Goal: Task Accomplishment & Management: Complete application form

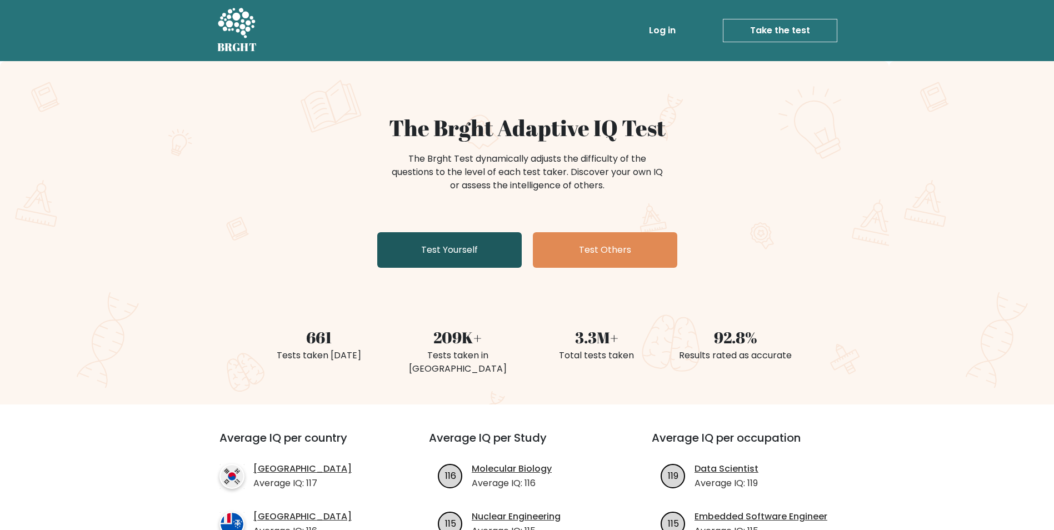
click at [476, 258] on link "Test Yourself" at bounding box center [449, 250] width 144 height 36
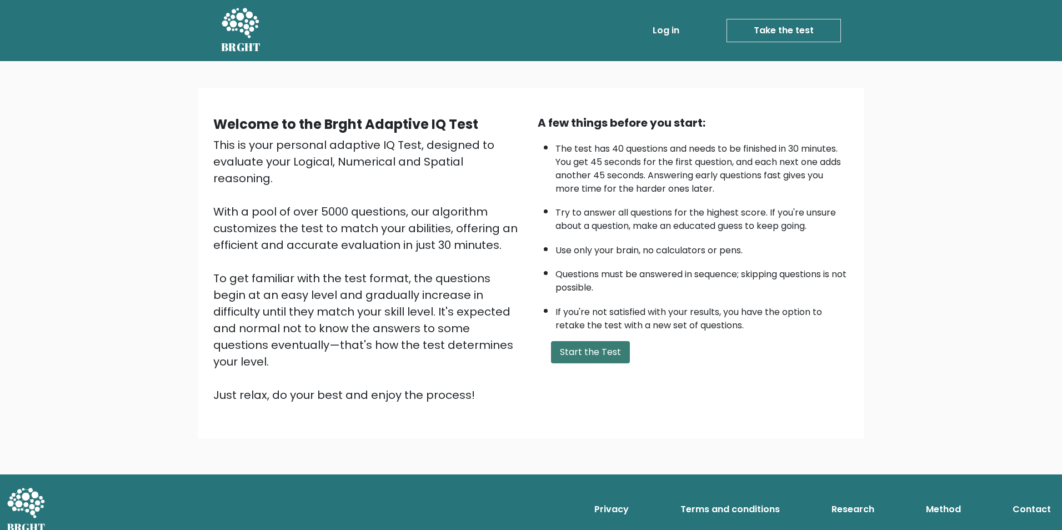
click at [586, 349] on button "Start the Test" at bounding box center [590, 352] width 79 height 22
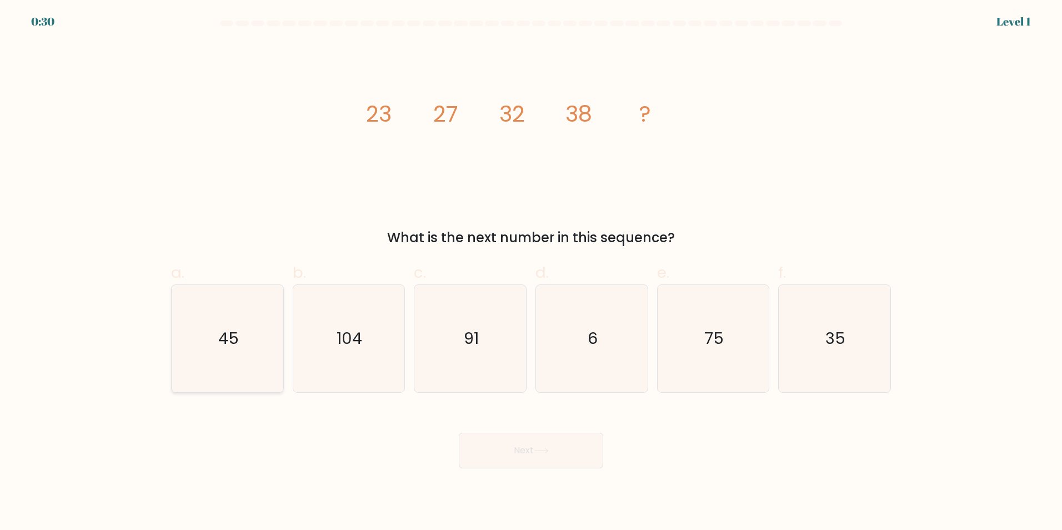
click at [234, 348] on text "45" at bounding box center [228, 338] width 21 height 22
click at [531, 272] on input "a. 45" at bounding box center [531, 268] width 1 height 7
radio input "true"
click at [512, 448] on button "Next" at bounding box center [531, 451] width 144 height 36
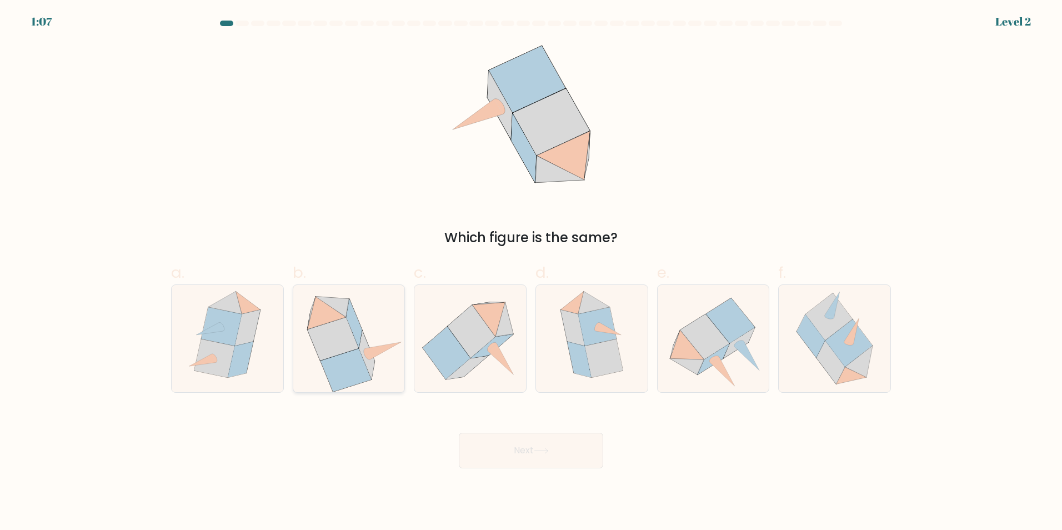
click at [376, 355] on icon at bounding box center [384, 350] width 36 height 17
click at [531, 272] on input "b." at bounding box center [531, 268] width 1 height 7
radio input "true"
click at [510, 448] on button "Next" at bounding box center [531, 451] width 144 height 36
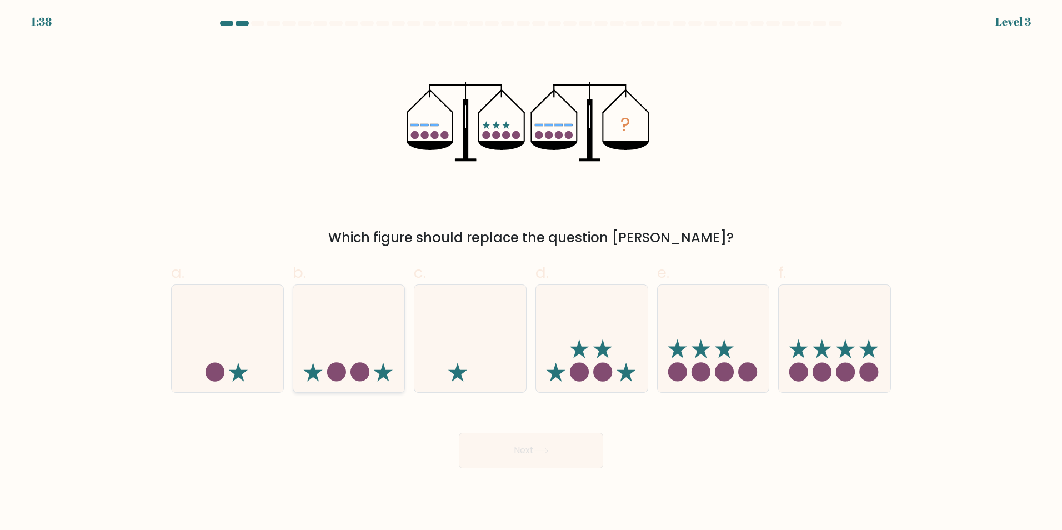
click at [380, 361] on icon at bounding box center [349, 338] width 112 height 92
click at [531, 272] on input "b." at bounding box center [531, 268] width 1 height 7
radio input "true"
click at [533, 436] on button "Next" at bounding box center [531, 451] width 144 height 36
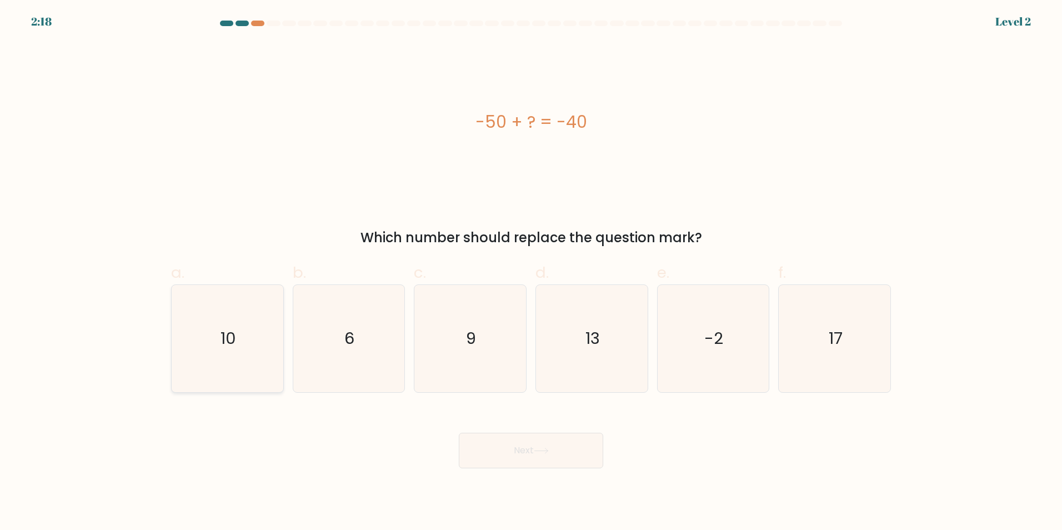
click at [211, 327] on icon "10" at bounding box center [227, 338] width 107 height 107
click at [531, 272] on input "a. 10" at bounding box center [531, 268] width 1 height 7
radio input "true"
click at [531, 454] on button "Next" at bounding box center [531, 451] width 144 height 36
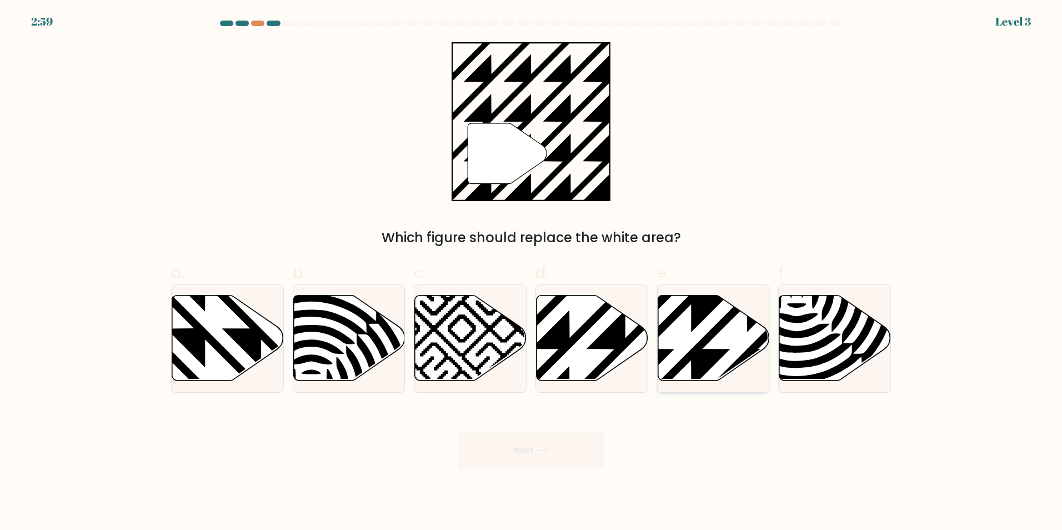
drag, startPoint x: 710, startPoint y: 332, endPoint x: 641, endPoint y: 369, distance: 78.6
click at [709, 332] on icon at bounding box center [747, 293] width 225 height 225
click at [532, 272] on input "e." at bounding box center [531, 268] width 1 height 7
radio input "true"
click at [549, 448] on icon at bounding box center [541, 451] width 15 height 6
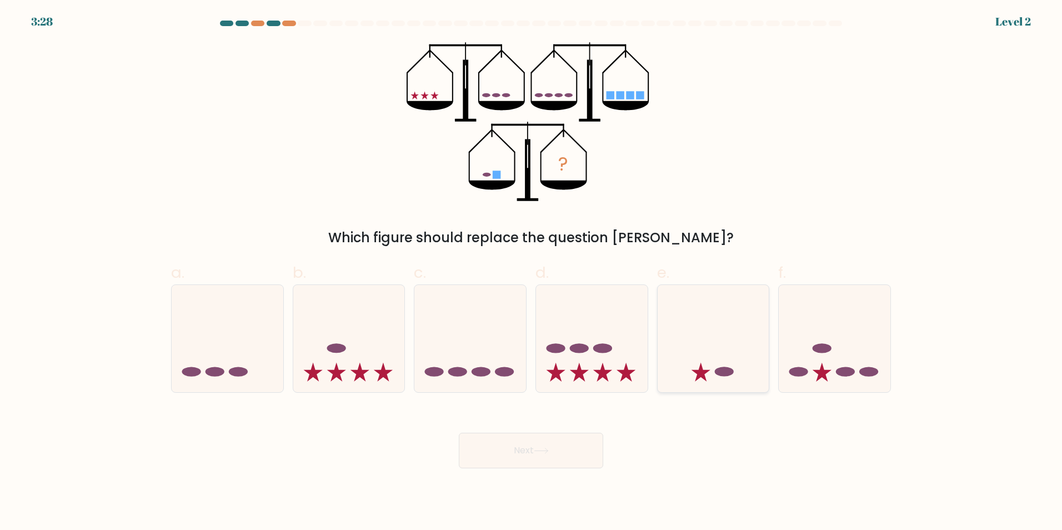
click at [703, 363] on icon at bounding box center [714, 338] width 112 height 92
click at [532, 272] on input "e." at bounding box center [531, 268] width 1 height 7
radio input "true"
click at [583, 447] on button "Next" at bounding box center [531, 451] width 144 height 36
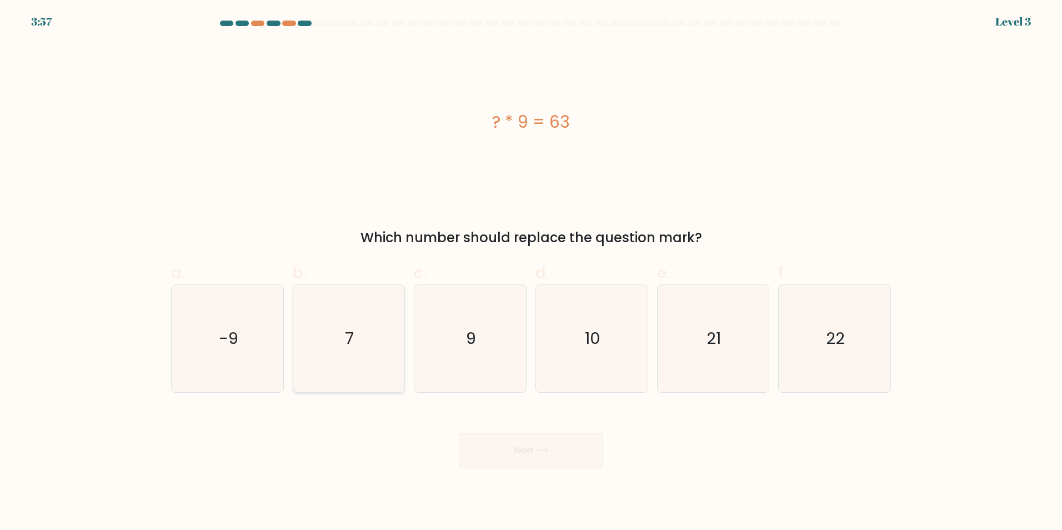
click at [370, 338] on icon "7" at bounding box center [348, 338] width 107 height 107
click at [531, 272] on input "b. 7" at bounding box center [531, 268] width 1 height 7
radio input "true"
click at [514, 451] on button "Next" at bounding box center [531, 451] width 144 height 36
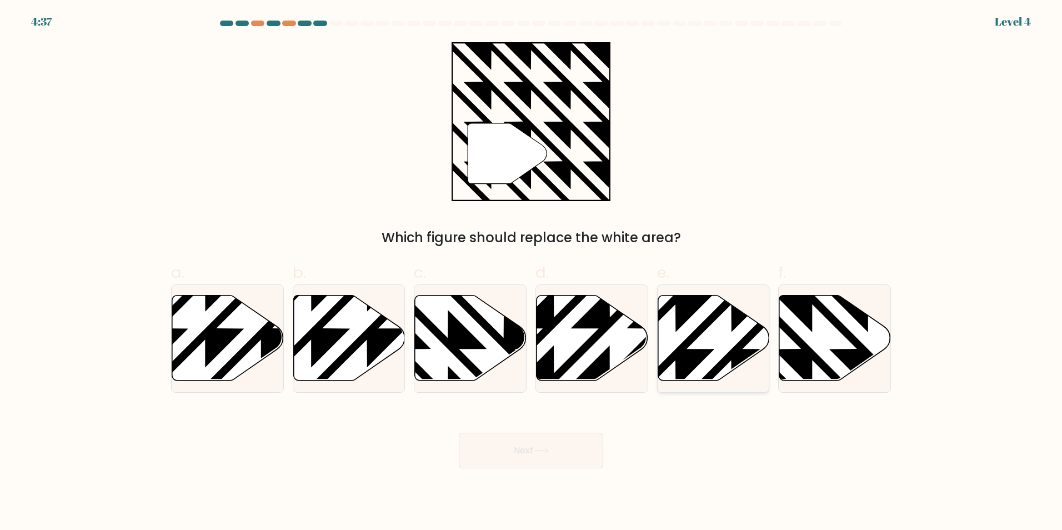
drag, startPoint x: 813, startPoint y: 345, endPoint x: 764, endPoint y: 358, distance: 50.5
click at [813, 346] on icon at bounding box center [835, 338] width 112 height 86
click at [532, 272] on input "f." at bounding box center [531, 268] width 1 height 7
radio input "true"
click at [586, 438] on button "Next" at bounding box center [531, 451] width 144 height 36
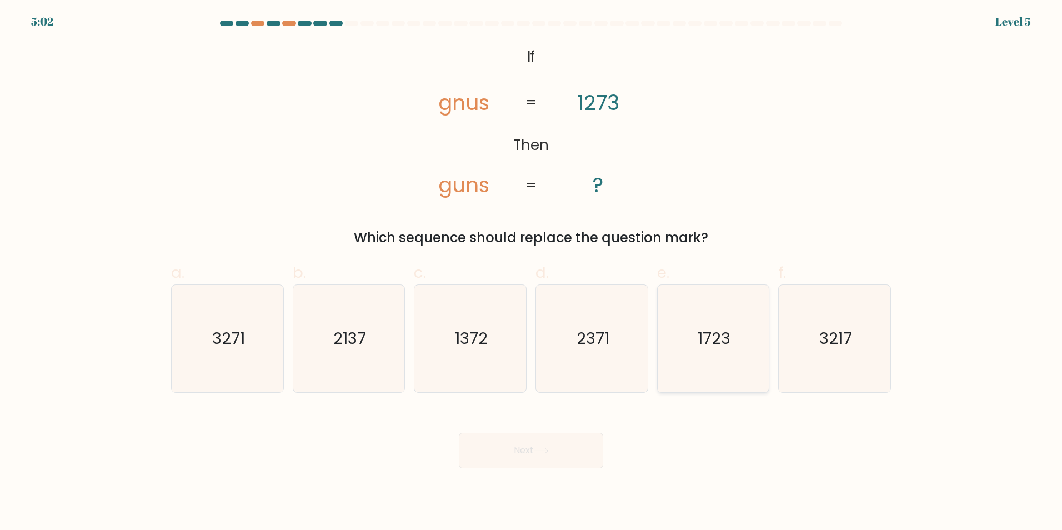
click at [721, 332] on text "1723" at bounding box center [714, 338] width 33 height 22
click at [532, 272] on input "e. 1723" at bounding box center [531, 268] width 1 height 7
radio input "true"
click at [545, 466] on button "Next" at bounding box center [531, 451] width 144 height 36
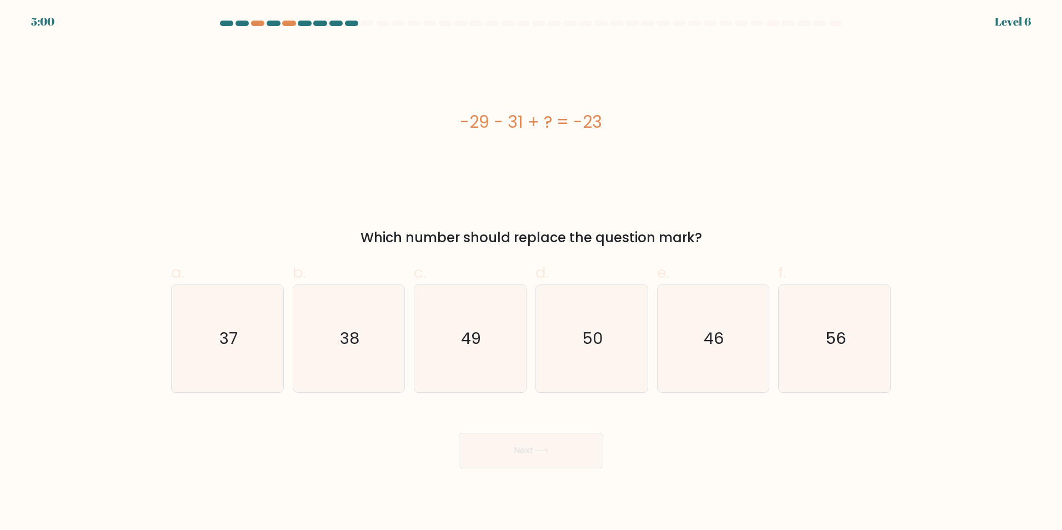
click at [542, 442] on button "Next" at bounding box center [531, 451] width 144 height 36
click at [541, 207] on div "-29 - 31 + ? = -23 Which number should replace the question mark?" at bounding box center [530, 145] width 733 height 206
click at [258, 329] on icon "37" at bounding box center [227, 338] width 107 height 107
click at [531, 272] on input "a. 37" at bounding box center [531, 268] width 1 height 7
radio input "true"
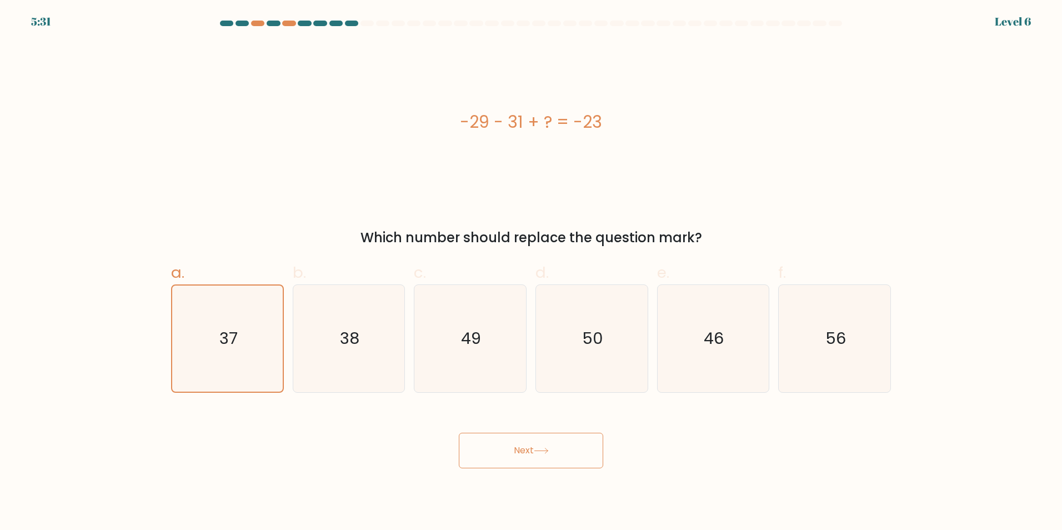
click at [529, 457] on button "Next" at bounding box center [531, 451] width 144 height 36
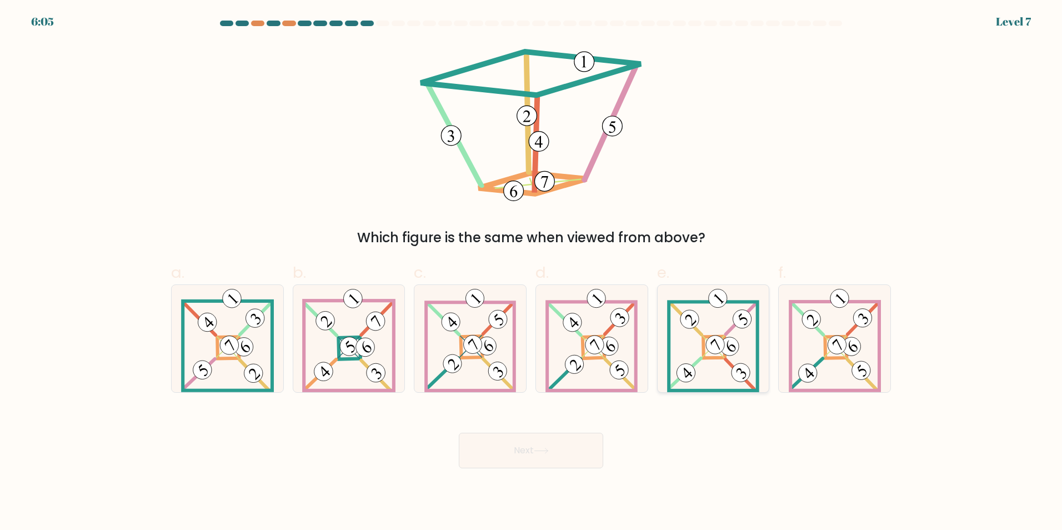
click at [709, 336] on 161 at bounding box center [714, 347] width 22 height 22
click at [532, 272] on input "e." at bounding box center [531, 268] width 1 height 7
radio input "true"
click at [589, 451] on button "Next" at bounding box center [531, 451] width 144 height 36
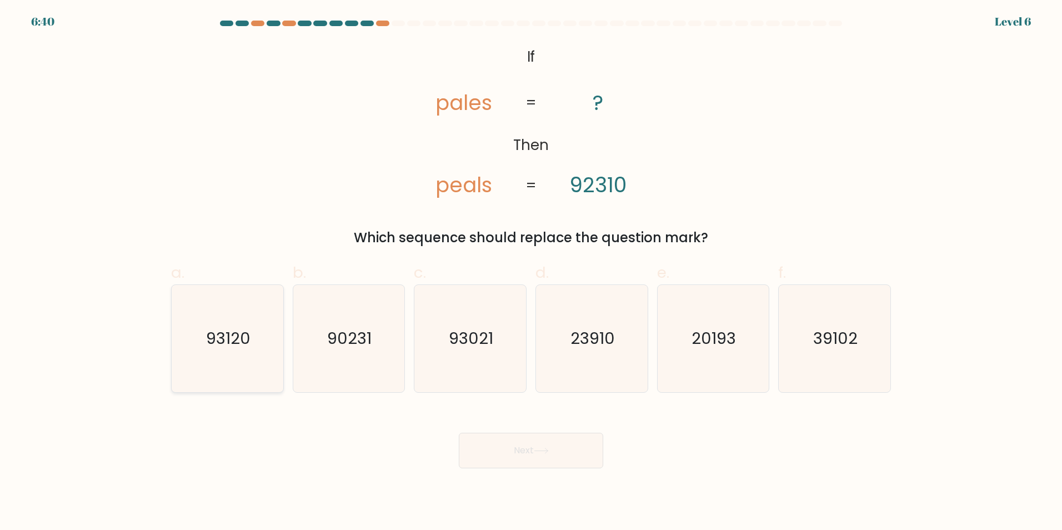
click at [224, 318] on icon "93120" at bounding box center [227, 338] width 107 height 107
click at [531, 272] on input "a. 93120" at bounding box center [531, 268] width 1 height 7
radio input "true"
click at [529, 458] on button "Next" at bounding box center [531, 451] width 144 height 36
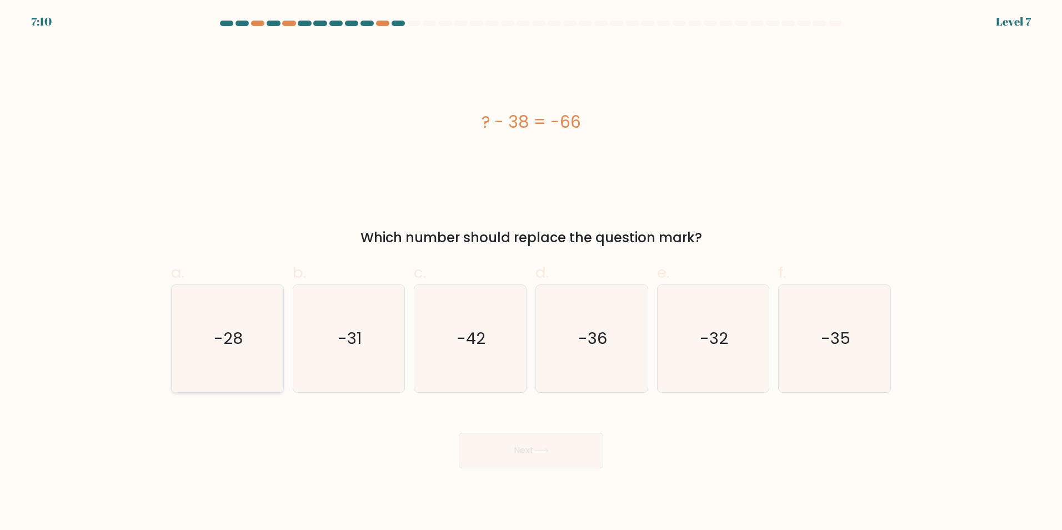
click at [215, 342] on text "-28" at bounding box center [228, 338] width 29 height 22
click at [531, 272] on input "a. -28" at bounding box center [531, 268] width 1 height 7
radio input "true"
click at [533, 454] on button "Next" at bounding box center [531, 451] width 144 height 36
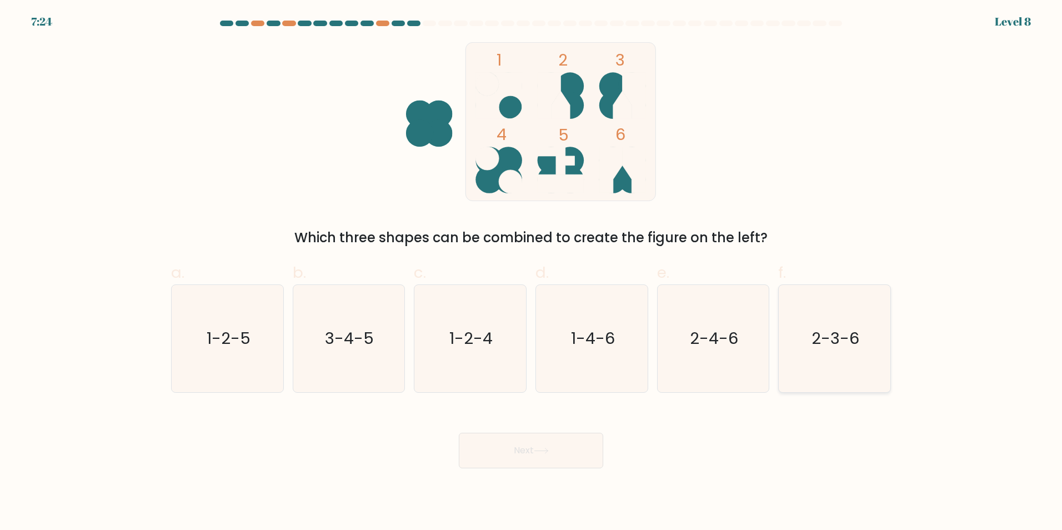
click at [811, 328] on icon "2-3-6" at bounding box center [834, 338] width 107 height 107
click at [532, 272] on input "f. 2-3-6" at bounding box center [531, 268] width 1 height 7
radio input "true"
click at [539, 441] on button "Next" at bounding box center [531, 451] width 144 height 36
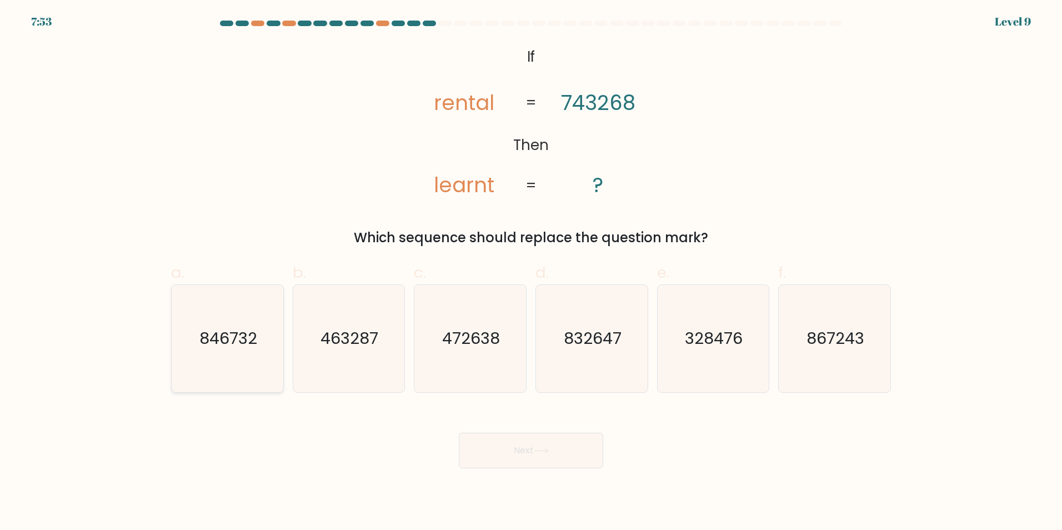
click at [227, 353] on icon "846732" at bounding box center [227, 338] width 107 height 107
click at [531, 272] on input "a. 846732" at bounding box center [531, 268] width 1 height 7
radio input "true"
click at [567, 470] on body "7:52 Level 9 If" at bounding box center [531, 265] width 1062 height 530
click at [594, 459] on button "Next" at bounding box center [531, 451] width 144 height 36
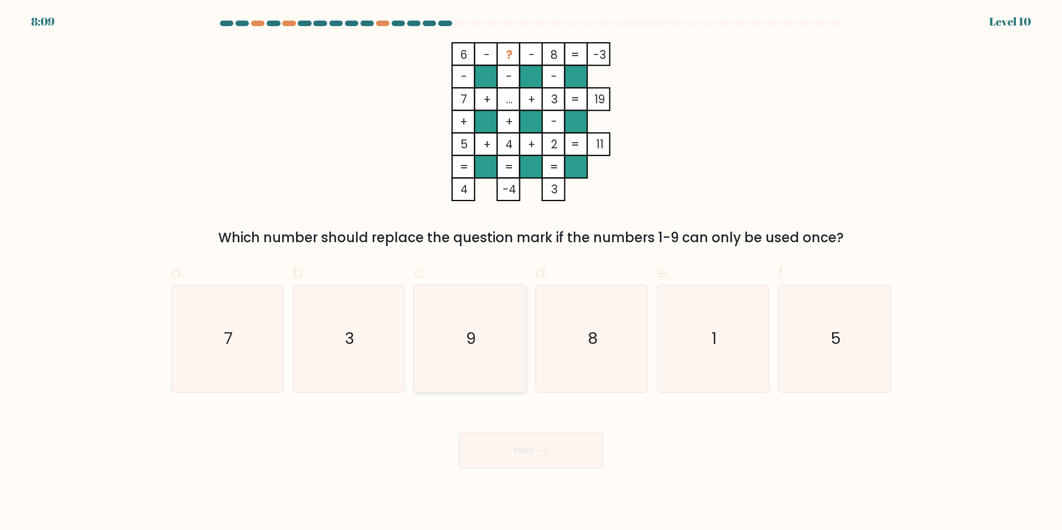
click at [451, 331] on icon "9" at bounding box center [470, 338] width 107 height 107
click at [531, 272] on input "c. 9" at bounding box center [531, 268] width 1 height 7
radio input "true"
click at [261, 332] on icon "7" at bounding box center [227, 338] width 107 height 107
click at [531, 272] on input "a. 7" at bounding box center [531, 268] width 1 height 7
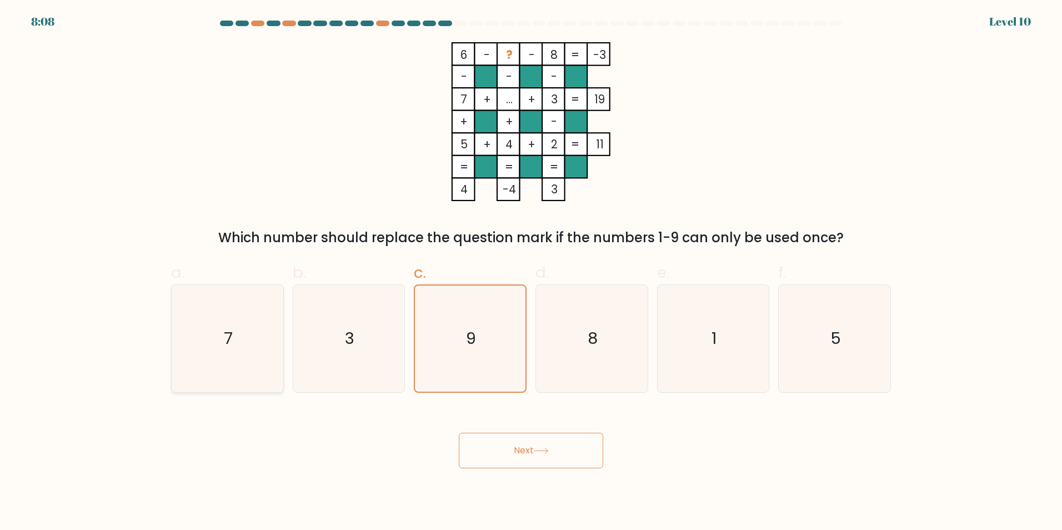
radio input "true"
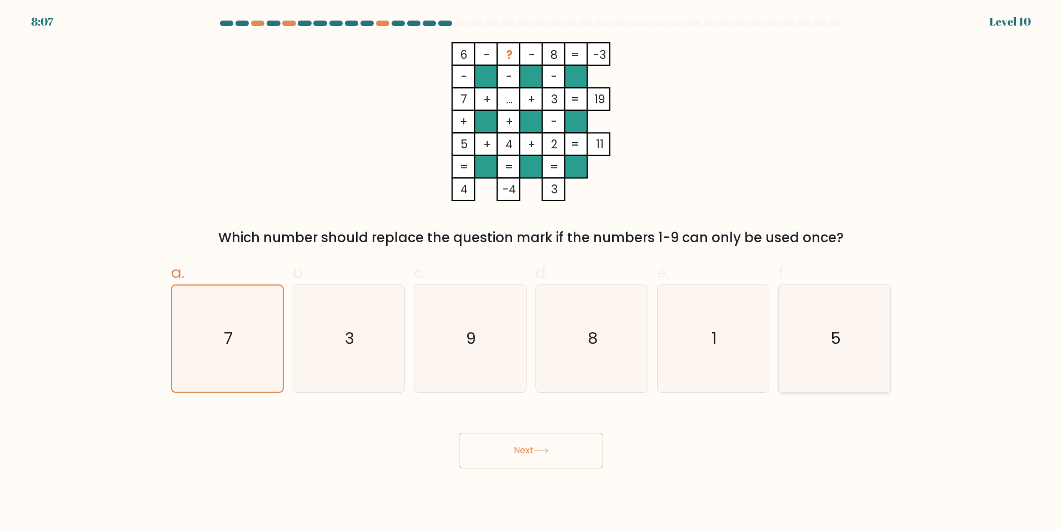
click at [795, 350] on icon "5" at bounding box center [834, 338] width 107 height 107
click at [532, 272] on input "f. 5" at bounding box center [531, 268] width 1 height 7
radio input "true"
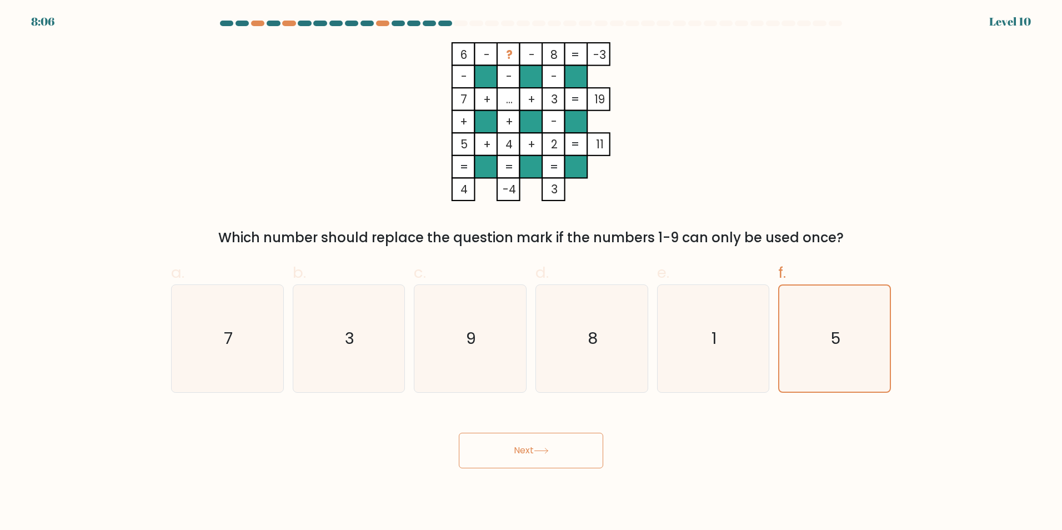
click at [594, 447] on button "Next" at bounding box center [531, 451] width 144 height 36
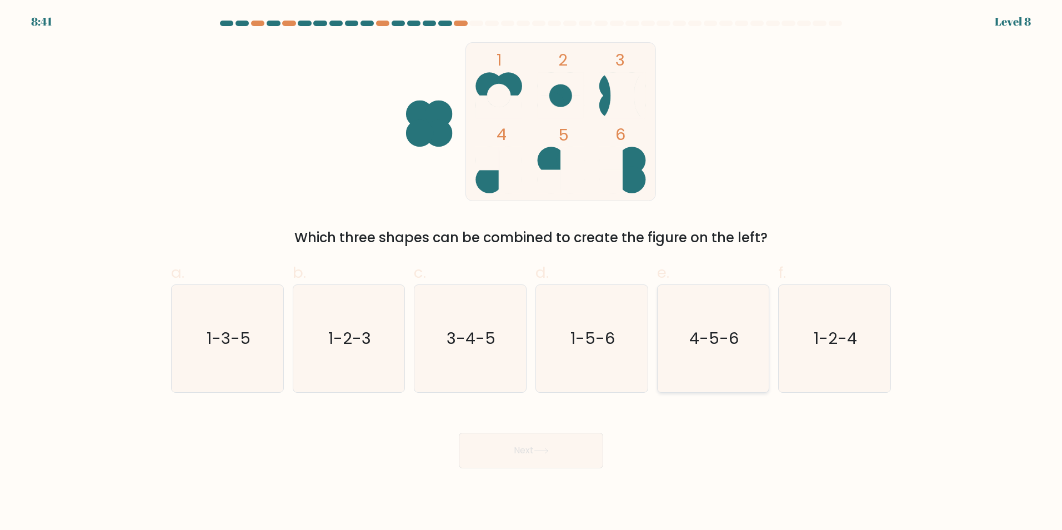
click at [689, 332] on icon "4-5-6" at bounding box center [712, 338] width 107 height 107
click at [532, 272] on input "e. 4-5-6" at bounding box center [531, 268] width 1 height 7
radio input "true"
click at [572, 453] on button "Next" at bounding box center [531, 451] width 144 height 36
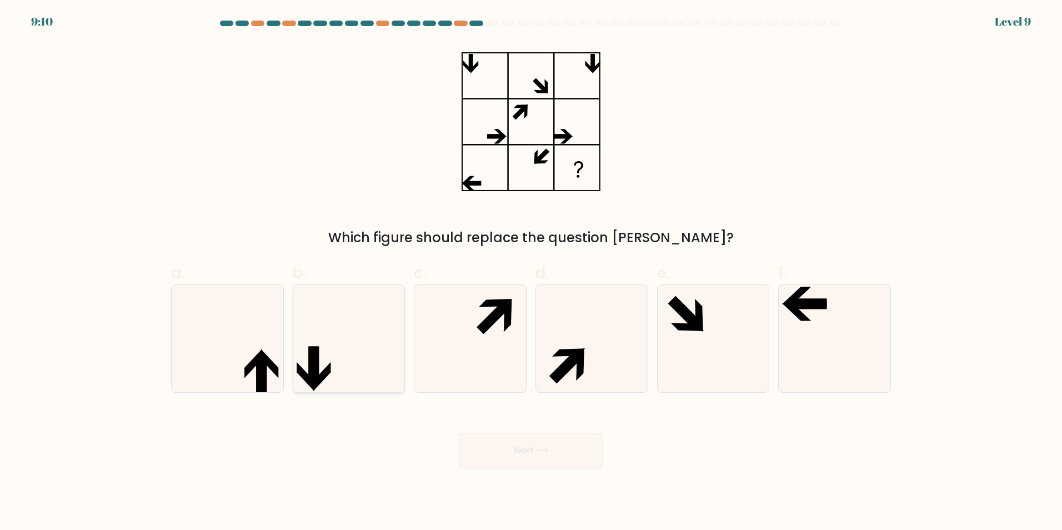
click at [337, 357] on icon at bounding box center [348, 338] width 107 height 107
click at [531, 272] on input "b." at bounding box center [531, 268] width 1 height 7
radio input "true"
click at [514, 447] on button "Next" at bounding box center [531, 451] width 144 height 36
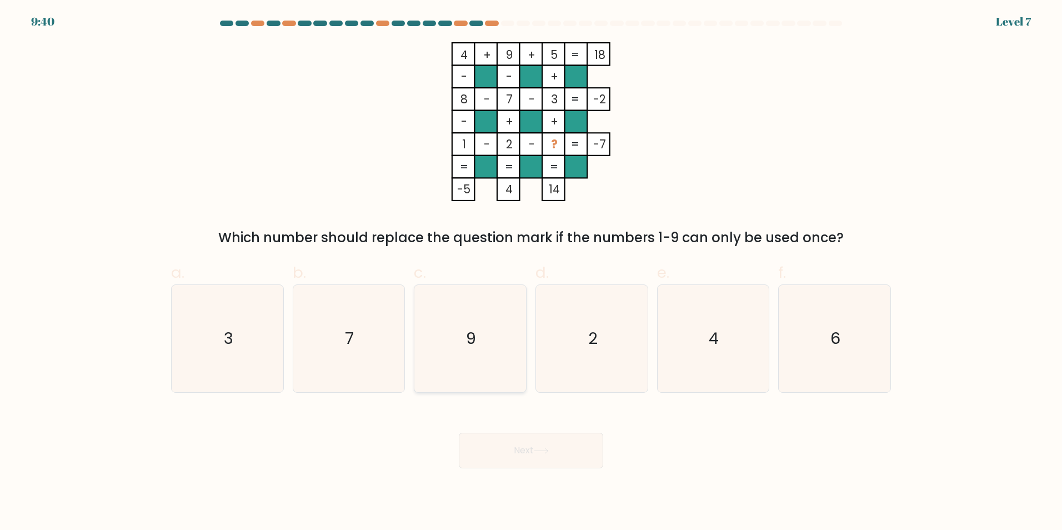
click at [480, 339] on icon "9" at bounding box center [470, 338] width 107 height 107
click at [531, 272] on input "c. 9" at bounding box center [531, 268] width 1 height 7
radio input "true"
click at [522, 444] on button "Next" at bounding box center [531, 451] width 144 height 36
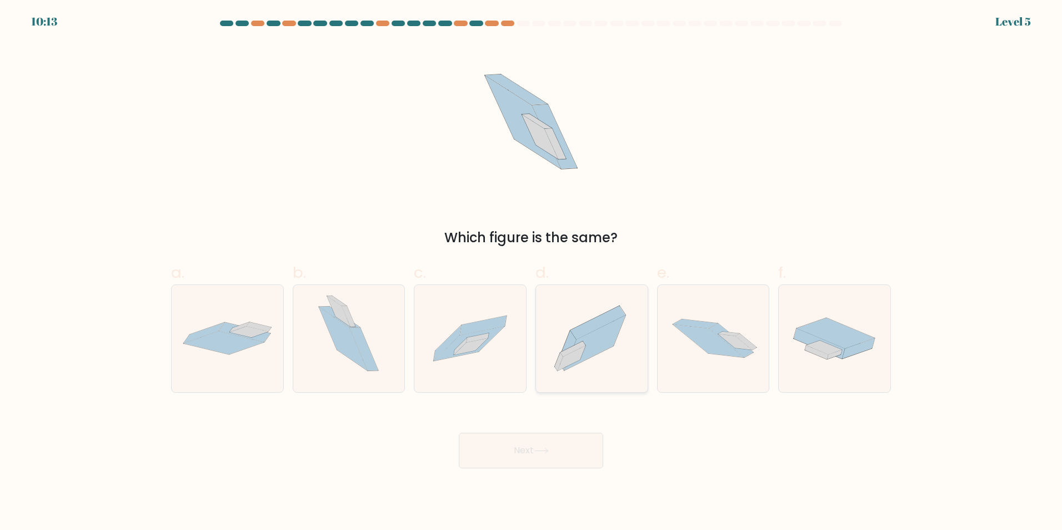
click at [588, 348] on icon at bounding box center [594, 343] width 61 height 55
click at [532, 272] on input "d." at bounding box center [531, 268] width 1 height 7
radio input "true"
click at [539, 438] on button "Next" at bounding box center [531, 451] width 144 height 36
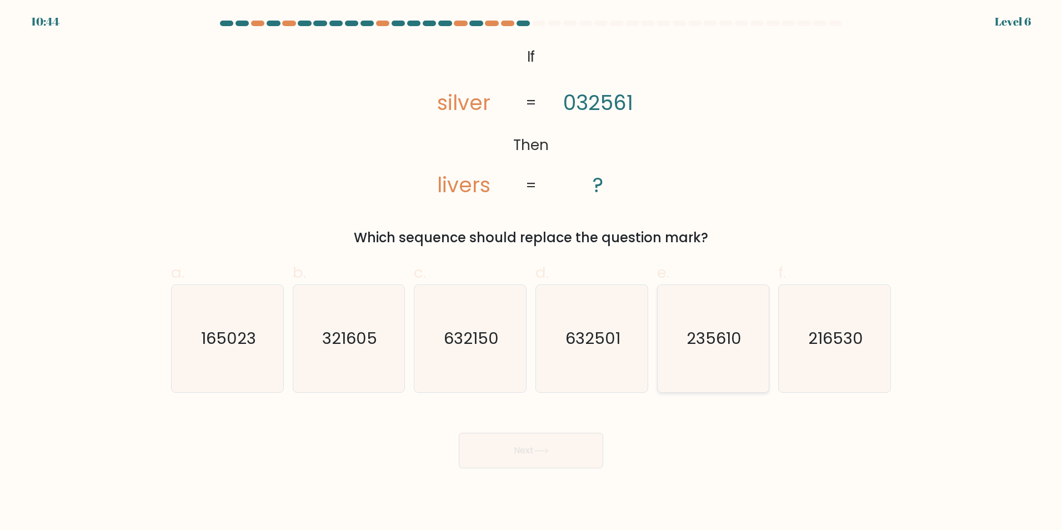
click at [708, 345] on text "235610" at bounding box center [714, 338] width 55 height 22
click at [532, 272] on input "e. 235610" at bounding box center [531, 268] width 1 height 7
radio input "true"
click at [542, 449] on icon at bounding box center [541, 451] width 15 height 6
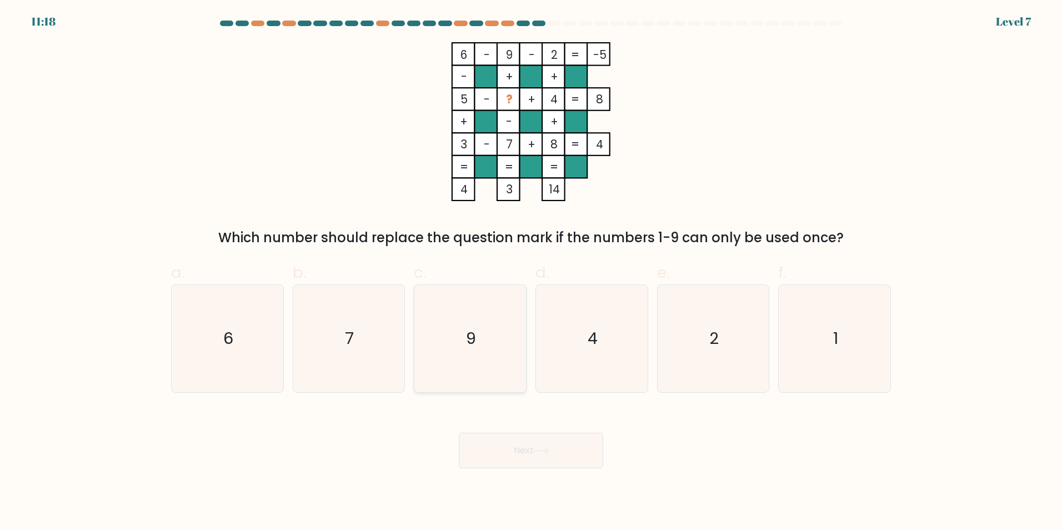
click at [487, 332] on icon "9" at bounding box center [470, 338] width 107 height 107
click at [531, 272] on input "c. 9" at bounding box center [531, 268] width 1 height 7
radio input "true"
click at [563, 449] on button "Next" at bounding box center [531, 451] width 144 height 36
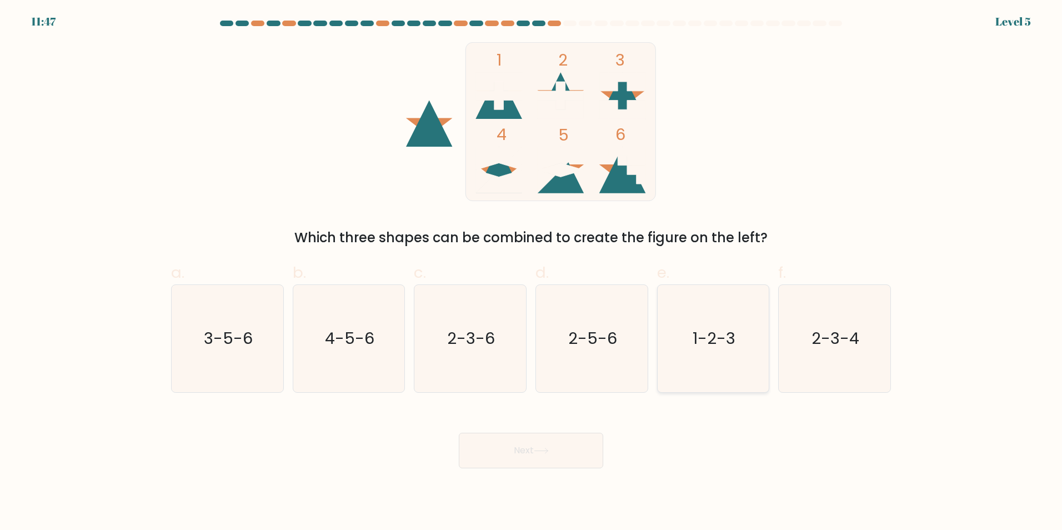
click at [733, 328] on text "1-2-3" at bounding box center [714, 338] width 43 height 22
click at [532, 272] on input "e. 1-2-3" at bounding box center [531, 268] width 1 height 7
radio input "true"
click at [543, 444] on button "Next" at bounding box center [531, 451] width 144 height 36
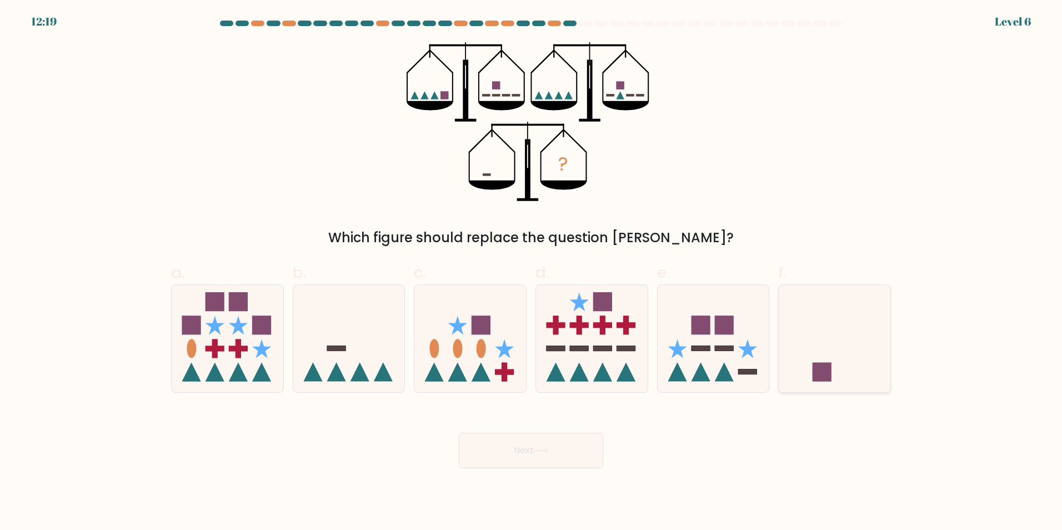
click at [824, 328] on icon at bounding box center [835, 338] width 112 height 92
click at [532, 272] on input "f." at bounding box center [531, 268] width 1 height 7
radio input "true"
click at [556, 448] on button "Next" at bounding box center [531, 451] width 144 height 36
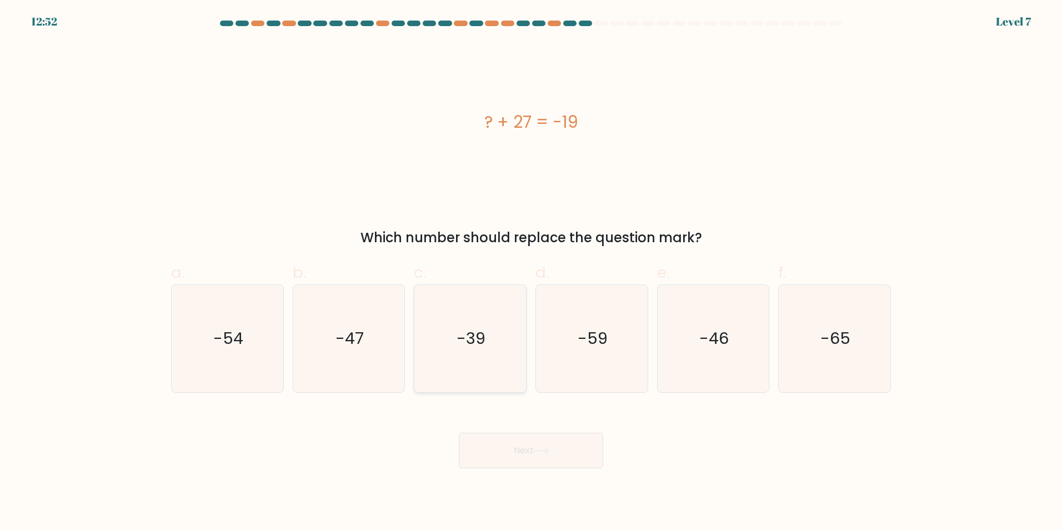
click at [460, 326] on icon "-39" at bounding box center [470, 338] width 107 height 107
click at [531, 272] on input "c. -39" at bounding box center [531, 268] width 1 height 7
radio input "true"
click at [576, 324] on icon "-59" at bounding box center [591, 338] width 107 height 107
click at [532, 272] on input "d. -59" at bounding box center [531, 268] width 1 height 7
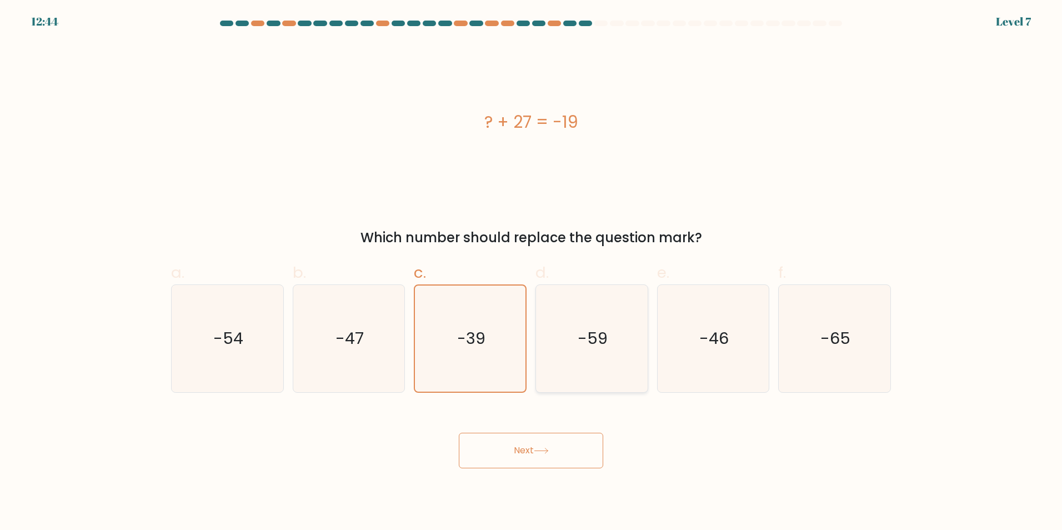
radio input "true"
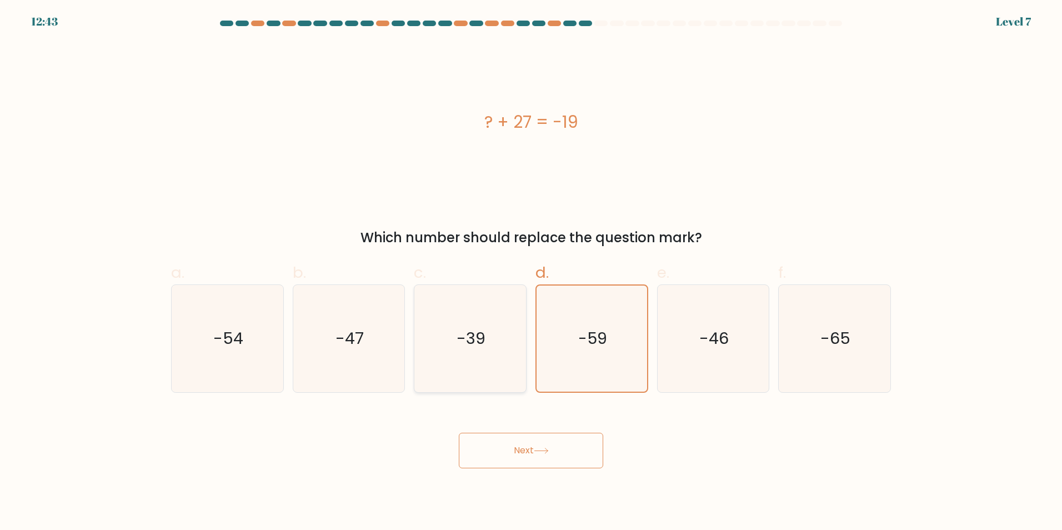
click at [497, 334] on icon "-39" at bounding box center [470, 338] width 107 height 107
click at [531, 272] on input "c. -39" at bounding box center [531, 268] width 1 height 7
radio input "true"
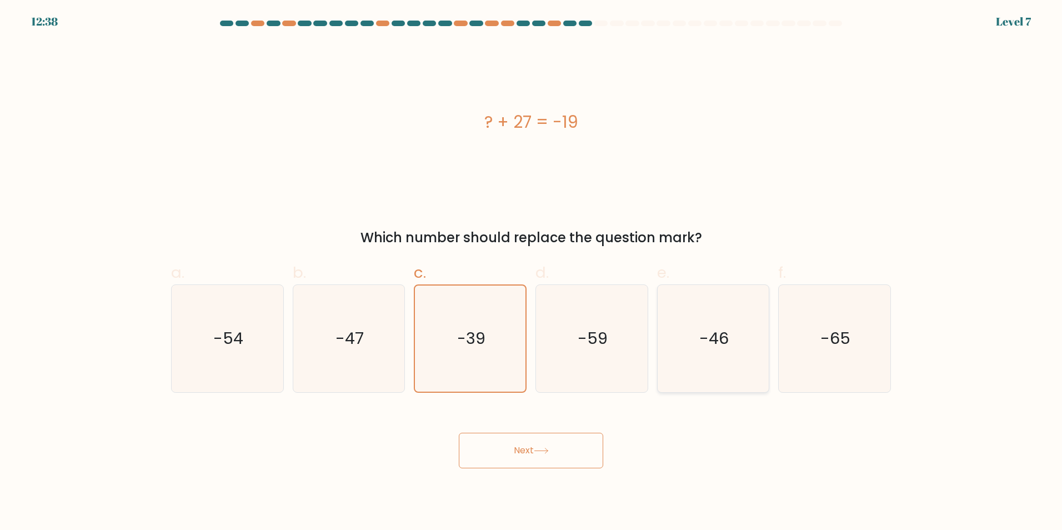
click at [702, 350] on icon "-46" at bounding box center [712, 338] width 107 height 107
click at [532, 272] on input "e. -46" at bounding box center [531, 268] width 1 height 7
radio input "true"
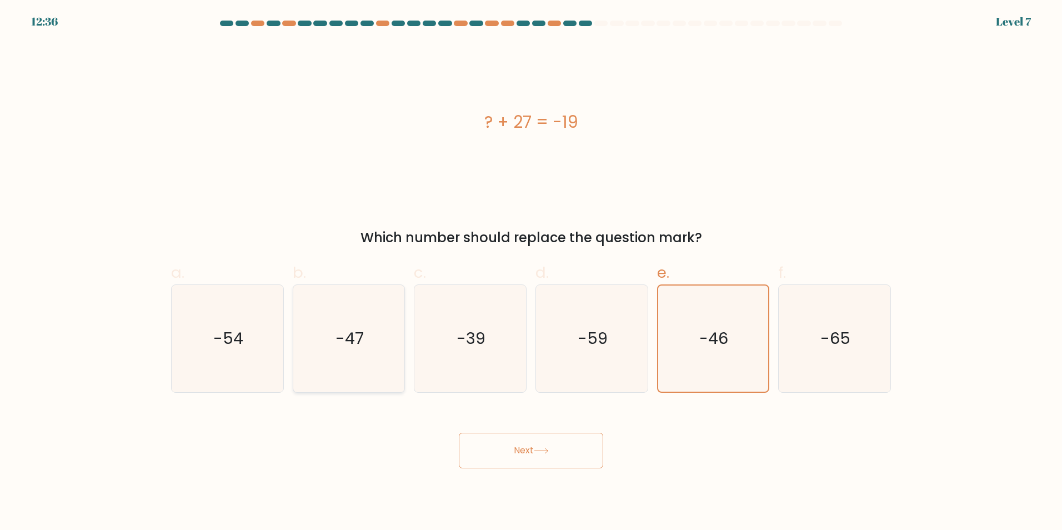
click at [371, 354] on icon "-47" at bounding box center [348, 338] width 107 height 107
click at [531, 272] on input "b. -47" at bounding box center [531, 268] width 1 height 7
radio input "true"
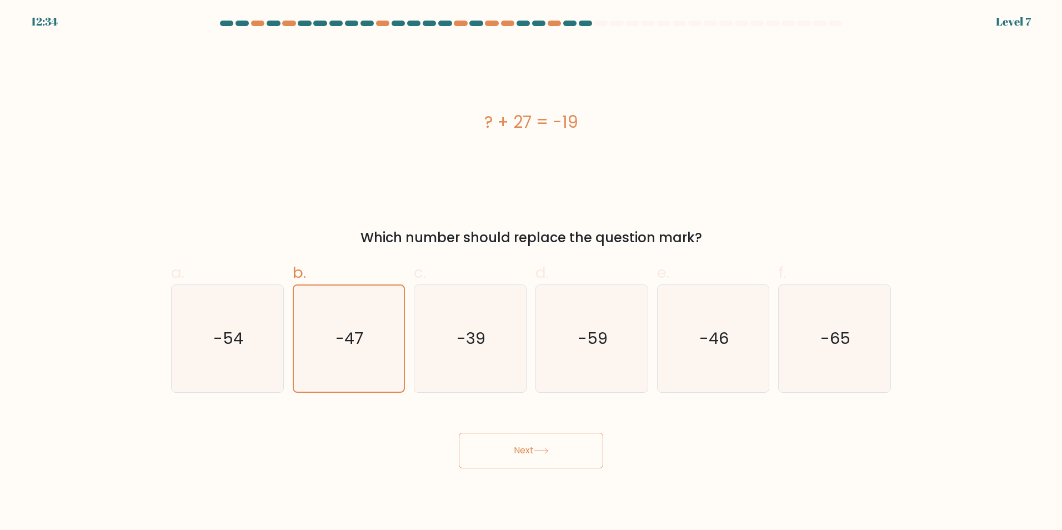
click at [544, 437] on button "Next" at bounding box center [531, 451] width 144 height 36
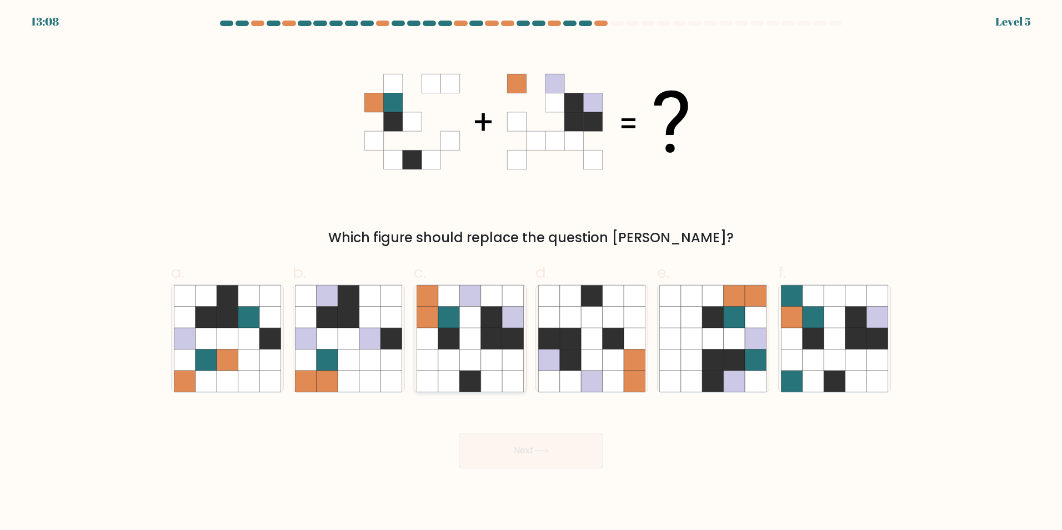
click at [451, 304] on icon at bounding box center [448, 295] width 21 height 21
click at [531, 272] on input "c." at bounding box center [531, 268] width 1 height 7
radio input "true"
click at [526, 449] on button "Next" at bounding box center [531, 451] width 144 height 36
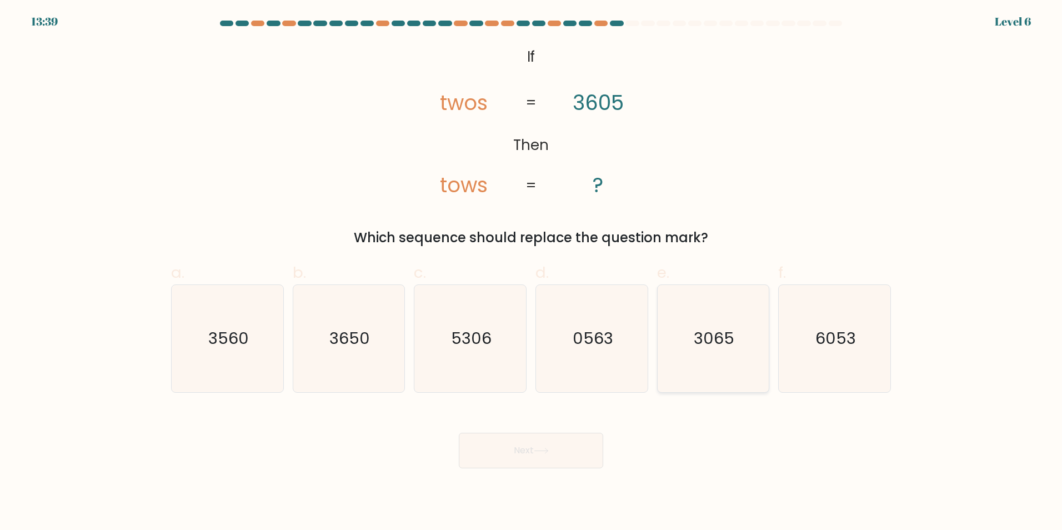
click at [746, 351] on icon "3065" at bounding box center [712, 338] width 107 height 107
click at [532, 272] on input "e. 3065" at bounding box center [531, 268] width 1 height 7
radio input "true"
click at [522, 462] on button "Next" at bounding box center [531, 451] width 144 height 36
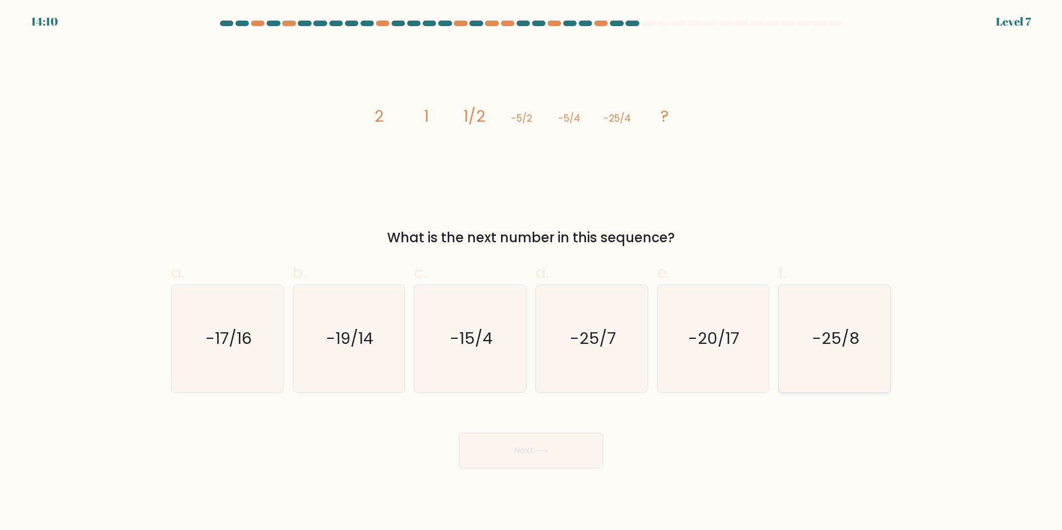
click at [835, 332] on text "-25/8" at bounding box center [835, 338] width 47 height 22
click at [532, 272] on input "f. -25/8" at bounding box center [531, 268] width 1 height 7
radio input "true"
click at [563, 442] on button "Next" at bounding box center [531, 451] width 144 height 36
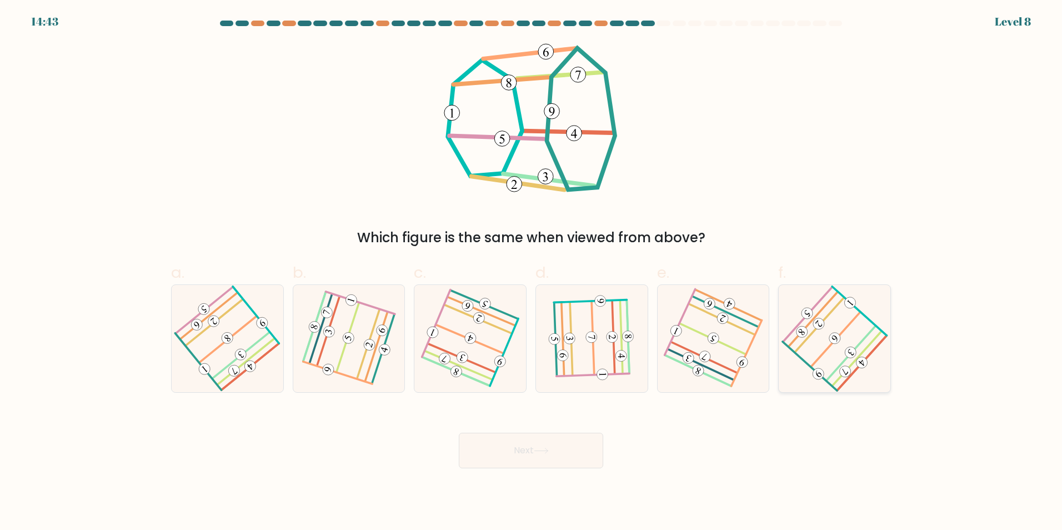
click at [832, 337] on 451 at bounding box center [835, 339] width 16 height 16
click at [532, 272] on input "f." at bounding box center [531, 268] width 1 height 7
radio input "true"
click at [553, 457] on button "Next" at bounding box center [531, 451] width 144 height 36
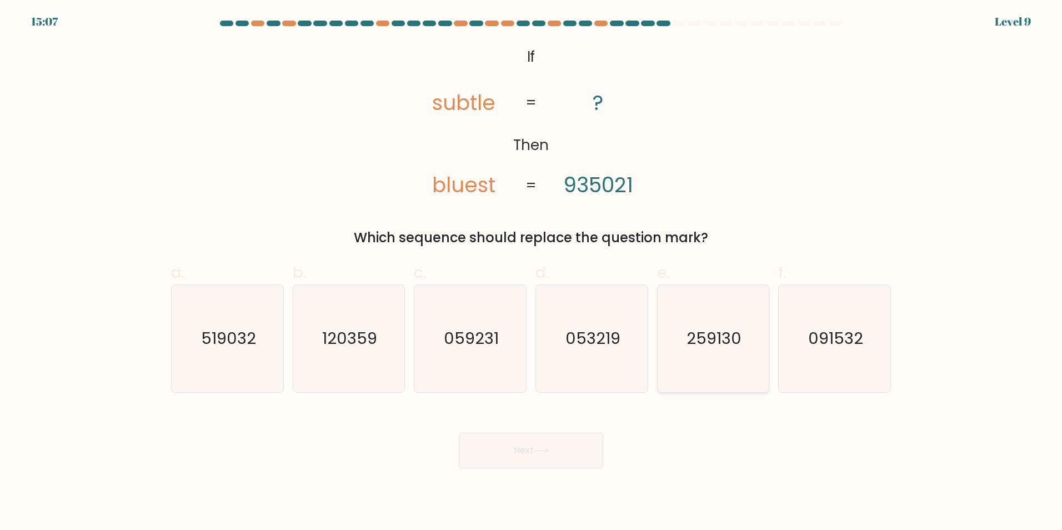
click at [731, 342] on text "259130" at bounding box center [714, 338] width 55 height 22
click at [532, 272] on input "e. 259130" at bounding box center [531, 268] width 1 height 7
radio input "true"
click at [546, 448] on icon at bounding box center [541, 451] width 15 height 6
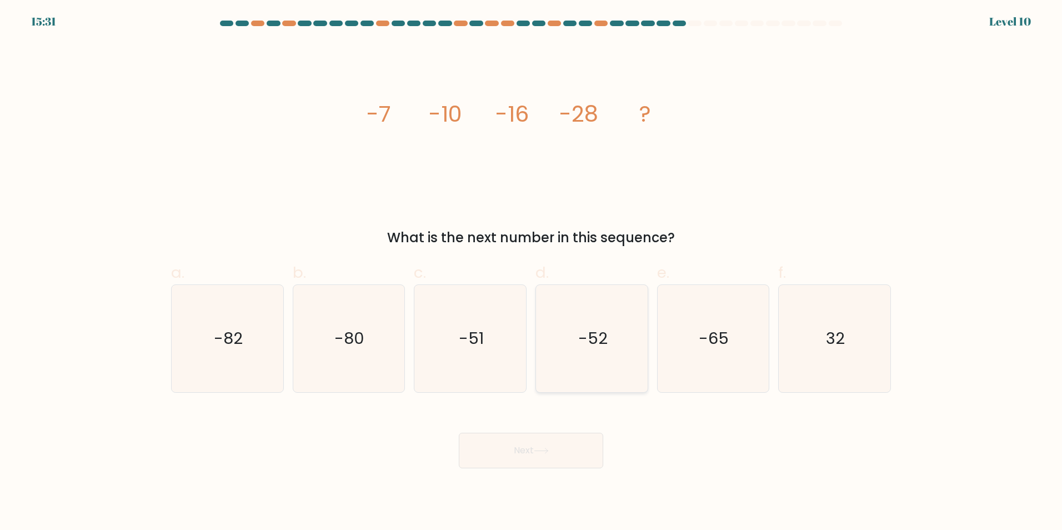
click at [610, 331] on icon "-52" at bounding box center [591, 338] width 107 height 107
click at [532, 272] on input "d. -52" at bounding box center [531, 268] width 1 height 7
radio input "true"
click at [523, 438] on button "Next" at bounding box center [531, 451] width 144 height 36
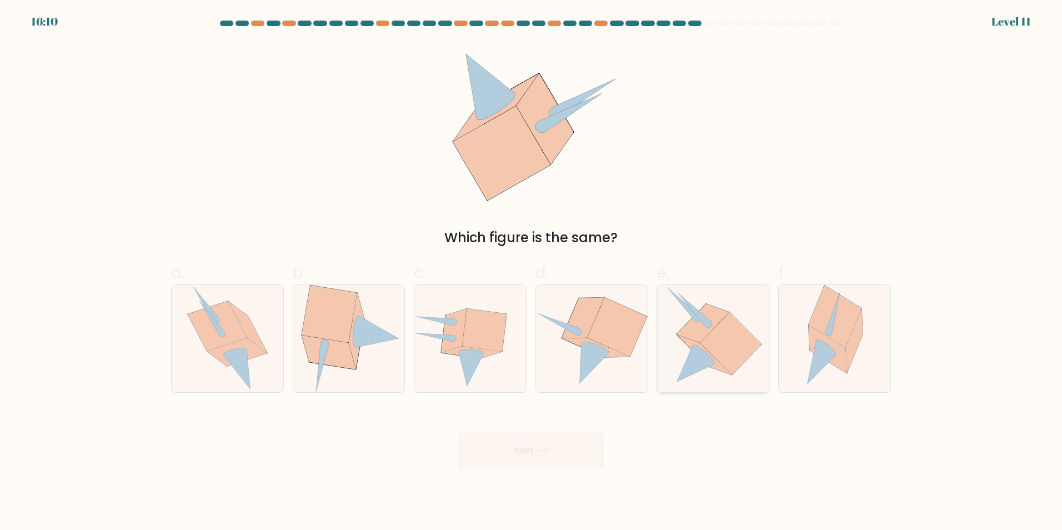
click at [717, 343] on icon at bounding box center [731, 343] width 62 height 62
click at [532, 272] on input "e." at bounding box center [531, 268] width 1 height 7
radio input "true"
click at [567, 452] on button "Next" at bounding box center [531, 451] width 144 height 36
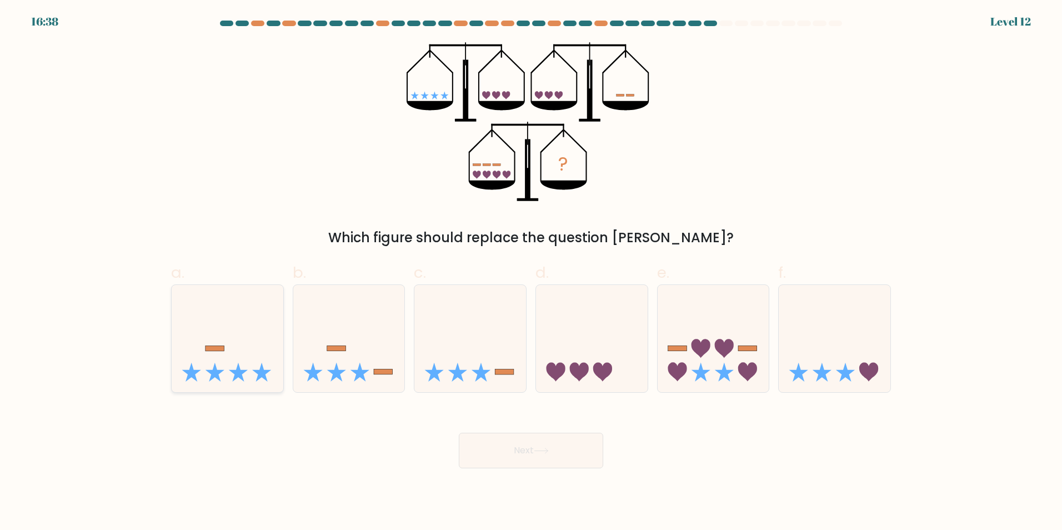
click at [226, 367] on icon at bounding box center [228, 338] width 112 height 92
click at [531, 272] on input "a." at bounding box center [531, 268] width 1 height 7
radio input "true"
click at [504, 455] on button "Next" at bounding box center [531, 451] width 144 height 36
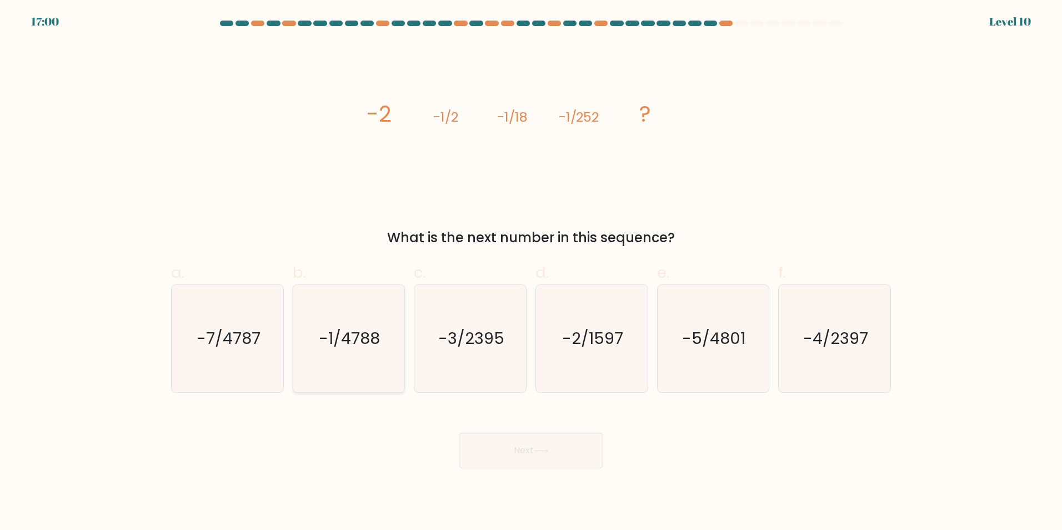
click at [365, 332] on text "-1/4788" at bounding box center [349, 338] width 61 height 22
click at [531, 272] on input "b. -1/4788" at bounding box center [531, 268] width 1 height 7
radio input "true"
click at [534, 449] on button "Next" at bounding box center [531, 451] width 144 height 36
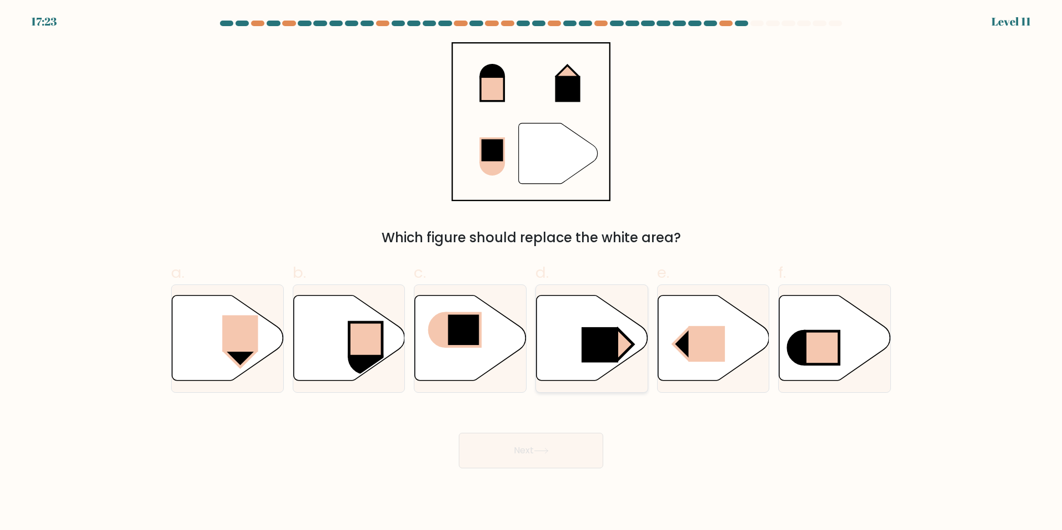
click at [591, 340] on rect at bounding box center [600, 345] width 37 height 36
click at [532, 272] on input "d." at bounding box center [531, 268] width 1 height 7
radio input "true"
click at [226, 342] on rect at bounding box center [241, 333] width 36 height 37
click at [531, 272] on input "a." at bounding box center [531, 268] width 1 height 7
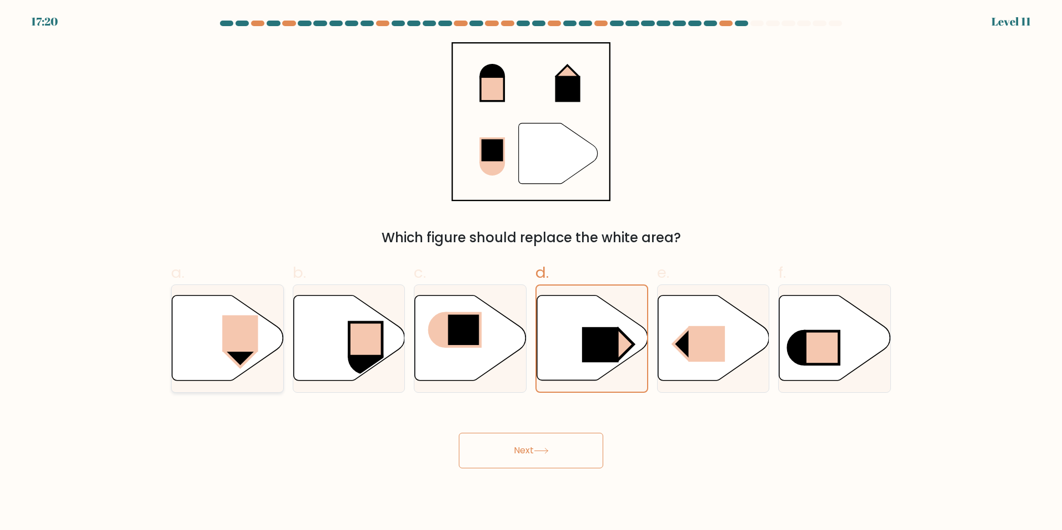
radio input "true"
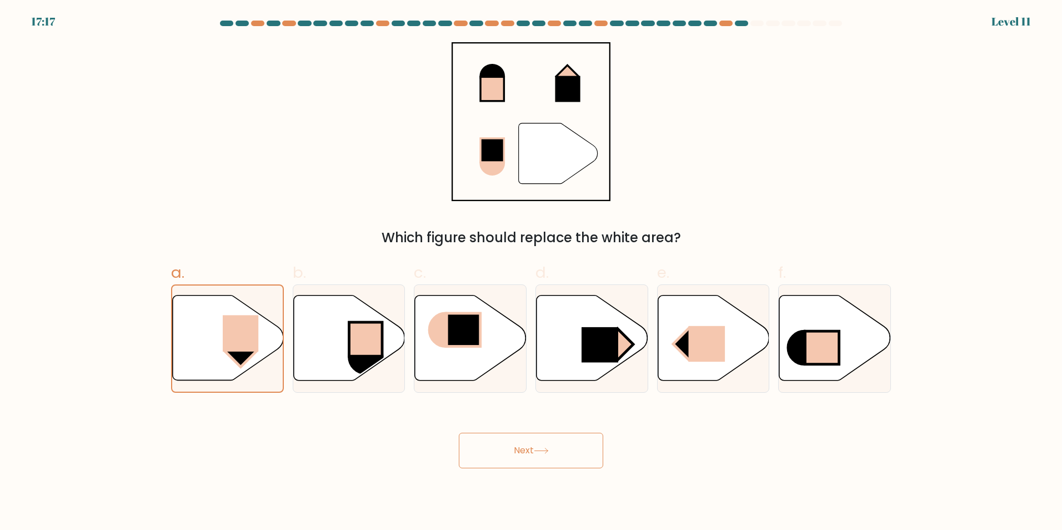
click at [537, 453] on icon at bounding box center [541, 451] width 15 height 6
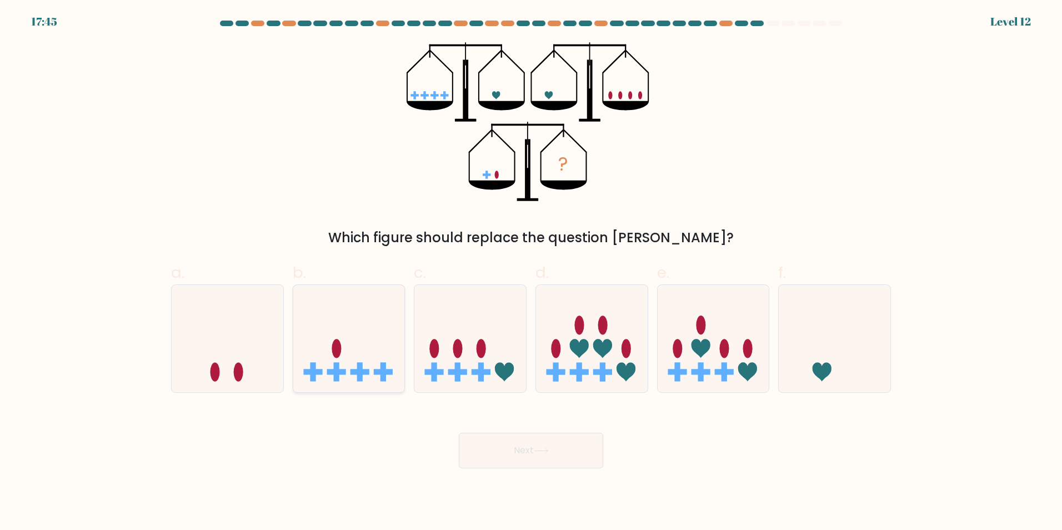
click at [357, 354] on icon at bounding box center [349, 338] width 112 height 92
click at [531, 272] on input "b." at bounding box center [531, 268] width 1 height 7
radio input "true"
click at [516, 452] on button "Next" at bounding box center [531, 451] width 144 height 36
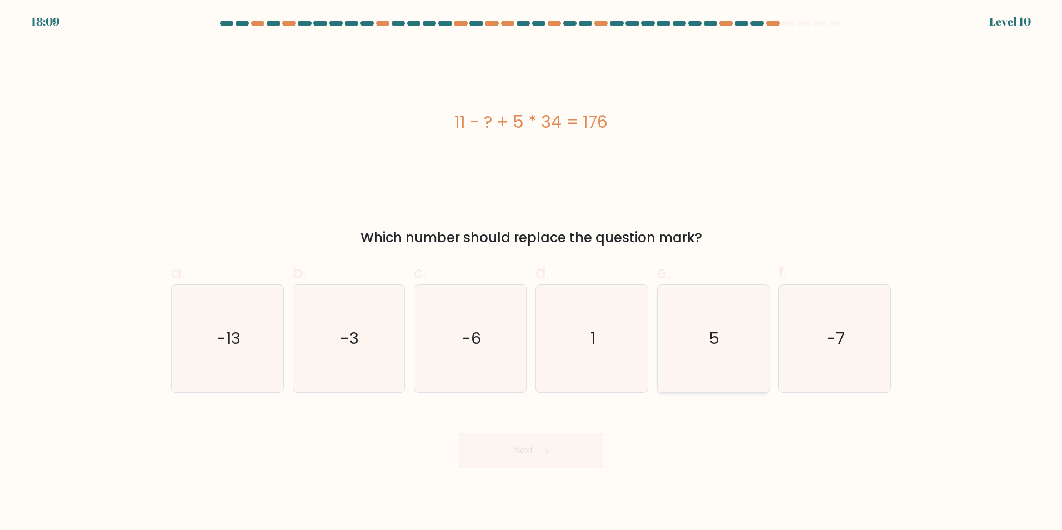
click at [716, 326] on icon "5" at bounding box center [712, 338] width 107 height 107
click at [532, 272] on input "e. 5" at bounding box center [531, 268] width 1 height 7
radio input "true"
drag, startPoint x: 528, startPoint y: 427, endPoint x: 514, endPoint y: 443, distance: 21.6
click at [526, 431] on div "Next" at bounding box center [530, 437] width 733 height 62
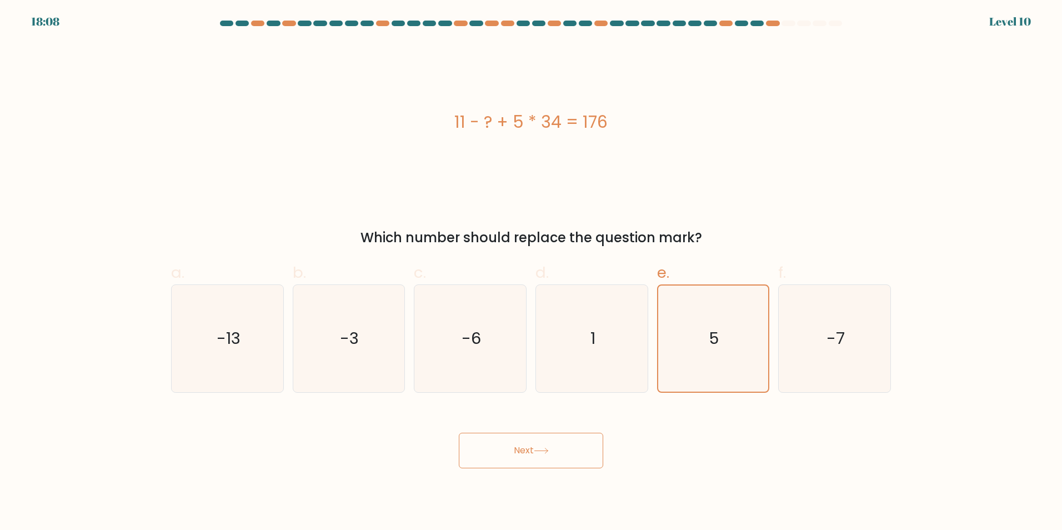
click at [515, 450] on button "Next" at bounding box center [531, 451] width 144 height 36
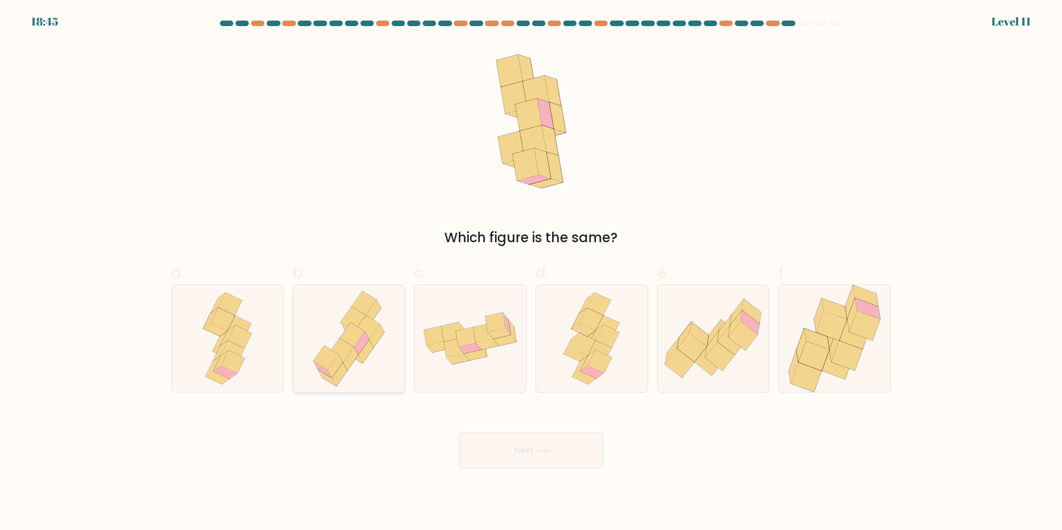
click at [366, 347] on icon at bounding box center [365, 350] width 15 height 23
click at [531, 272] on input "b." at bounding box center [531, 268] width 1 height 7
radio input "true"
click at [548, 451] on icon at bounding box center [540, 450] width 13 height 5
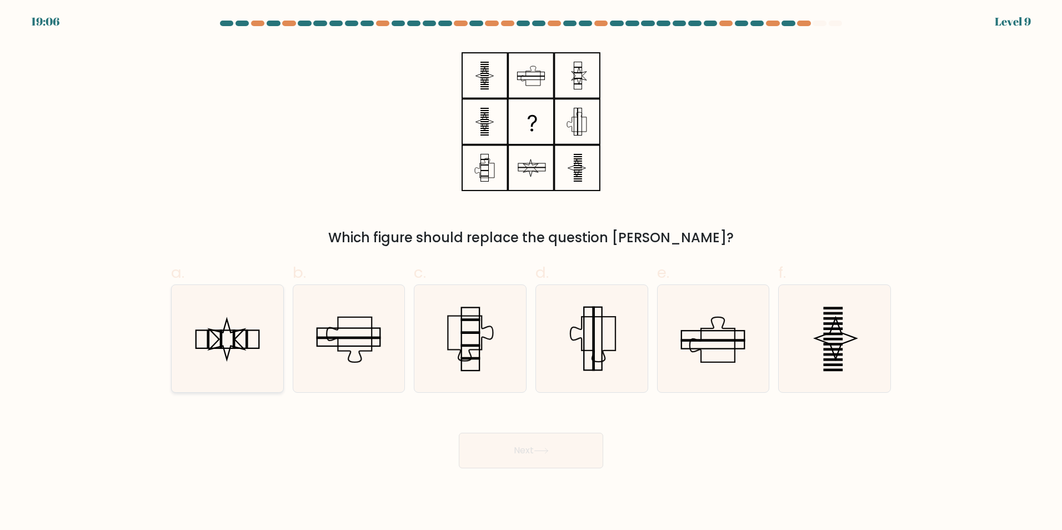
click at [226, 341] on icon at bounding box center [227, 338] width 107 height 107
click at [531, 272] on input "a." at bounding box center [531, 268] width 1 height 7
radio input "true"
click at [538, 447] on button "Next" at bounding box center [531, 451] width 144 height 36
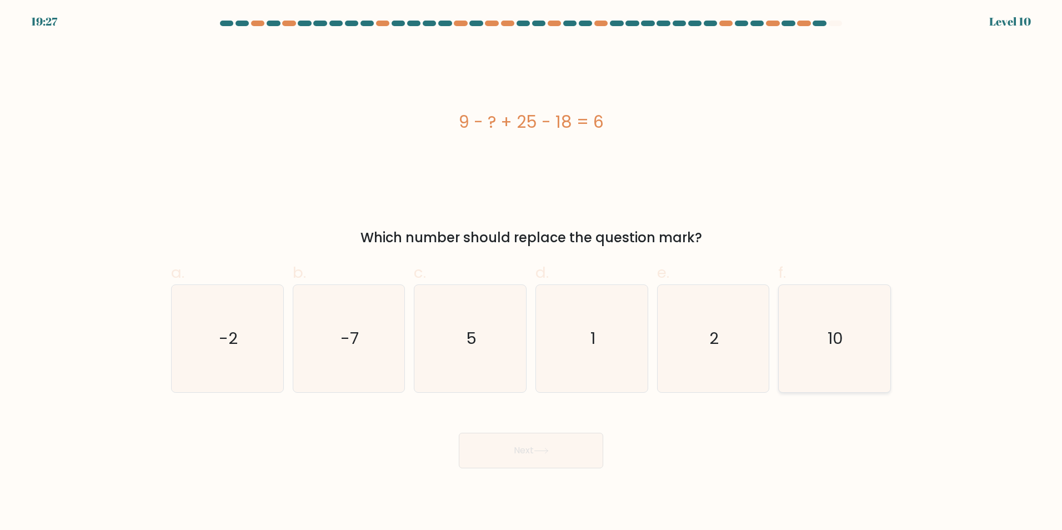
click at [827, 331] on icon "10" at bounding box center [834, 338] width 107 height 107
click at [532, 272] on input "f. 10" at bounding box center [531, 268] width 1 height 7
radio input "true"
click at [528, 455] on button "Next" at bounding box center [531, 451] width 144 height 36
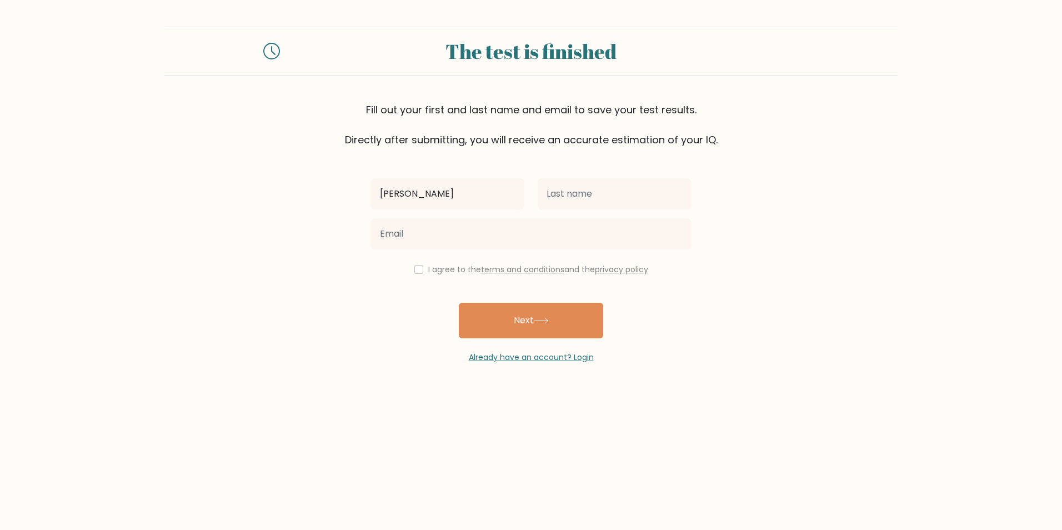
type input "[PERSON_NAME]"
type input "Bacang"
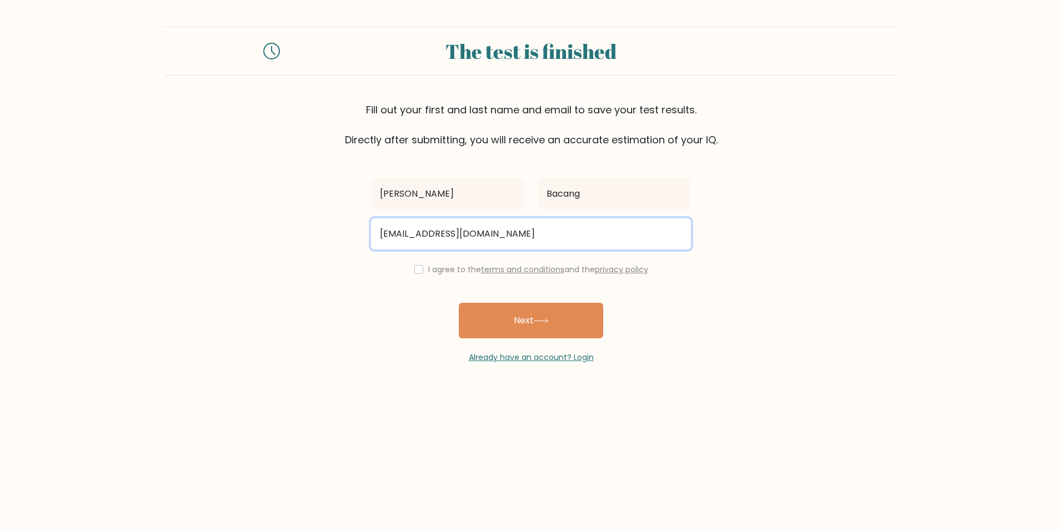
type input "Edmundjay9999@gmail.com"
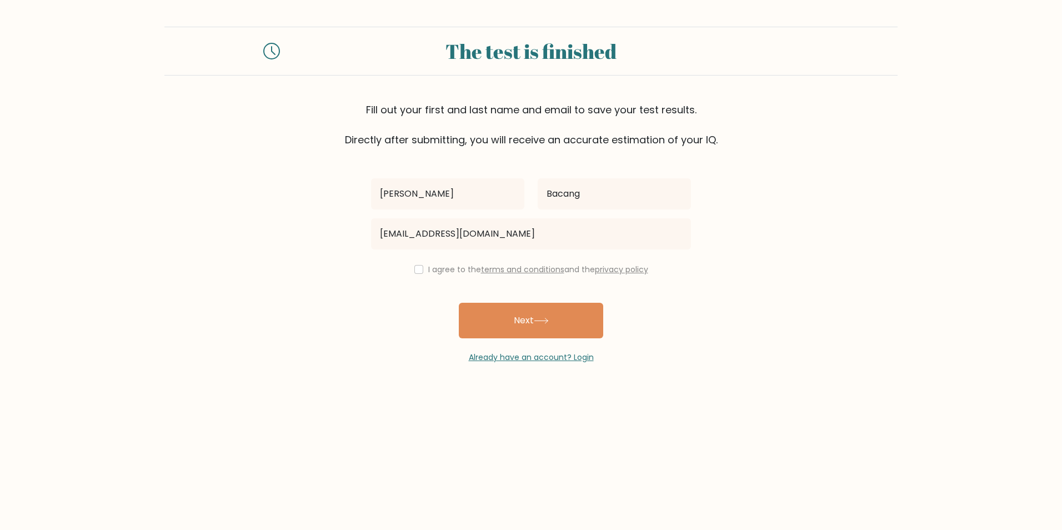
click at [410, 271] on div "I agree to the terms and conditions and the privacy policy" at bounding box center [530, 269] width 333 height 13
click at [418, 271] on input "checkbox" at bounding box center [418, 269] width 9 height 9
checkbox input "true"
click at [488, 311] on button "Next" at bounding box center [531, 321] width 144 height 36
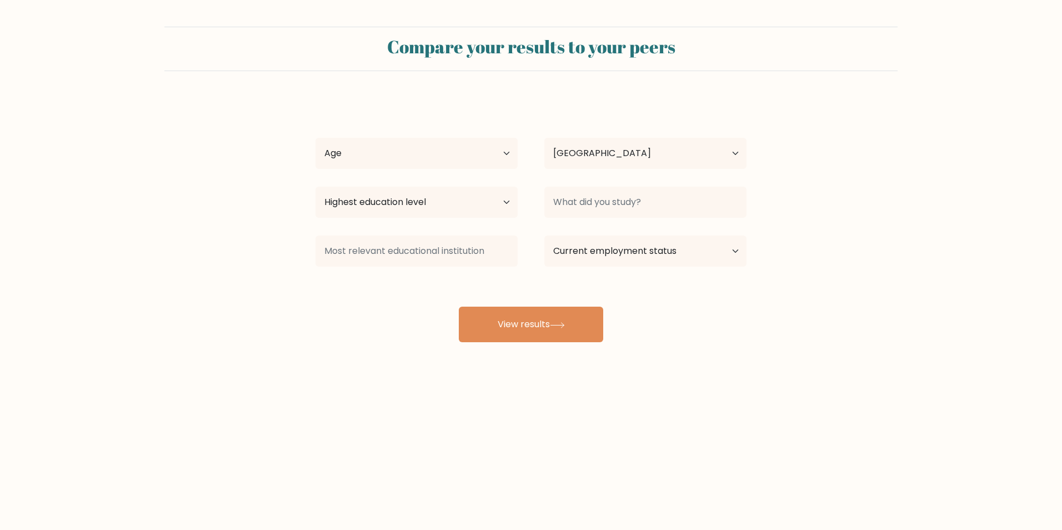
select select "PH"
click at [431, 139] on select "Age Under 18 years old 18-24 years old 25-34 years old 35-44 years old 45-54 ye…" at bounding box center [417, 153] width 202 height 31
select select "18_24"
click at [316, 138] on select "Age Under 18 years old 18-24 years old 25-34 years old 35-44 years old 45-54 ye…" at bounding box center [417, 153] width 202 height 31
click at [591, 163] on select "Country Afghanistan Albania Algeria American Samoa Andorra Angola Anguilla Anta…" at bounding box center [645, 153] width 202 height 31
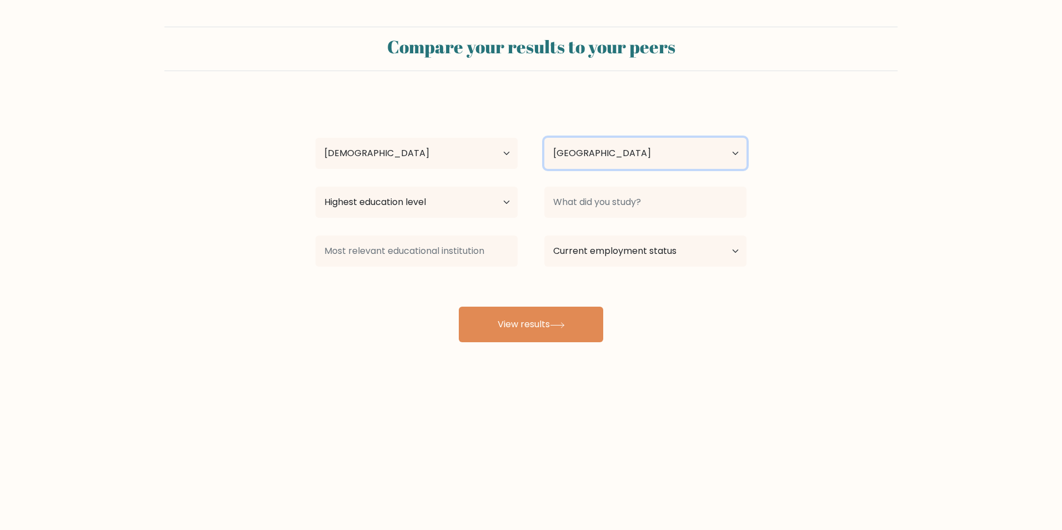
drag, startPoint x: 592, startPoint y: 159, endPoint x: 584, endPoint y: 162, distance: 8.0
click at [592, 159] on select "Country Afghanistan Albania Algeria American Samoa Andorra Angola Anguilla Anta…" at bounding box center [645, 153] width 202 height 31
click at [375, 206] on select "Highest education level No schooling Primary Lower Secondary Upper Secondary Oc…" at bounding box center [417, 202] width 202 height 31
select select "occupation_specific"
click at [316, 187] on select "Highest education level No schooling Primary Lower Secondary Upper Secondary Oc…" at bounding box center [417, 202] width 202 height 31
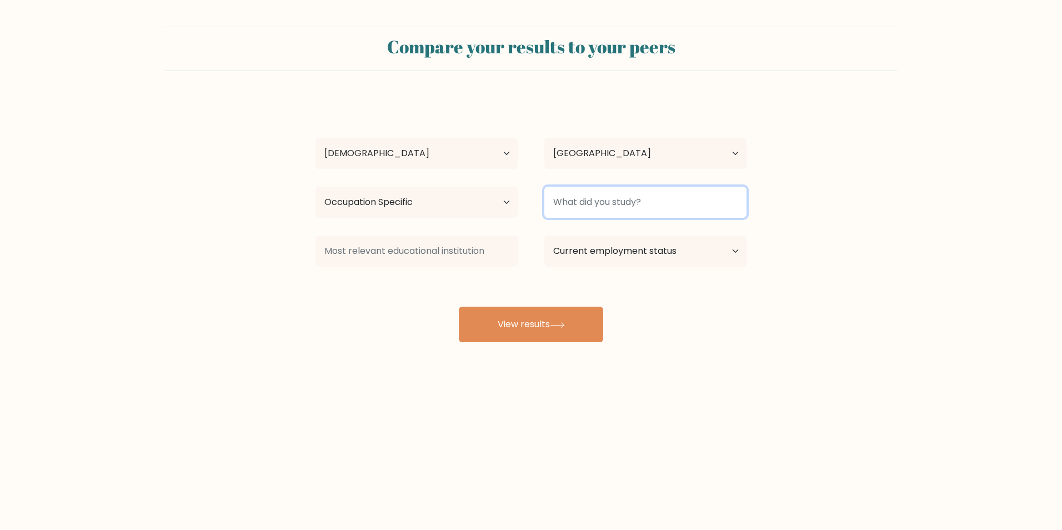
click at [641, 211] on input at bounding box center [645, 202] width 202 height 31
type input "E"
click at [648, 208] on input "Electronics" at bounding box center [645, 202] width 202 height 31
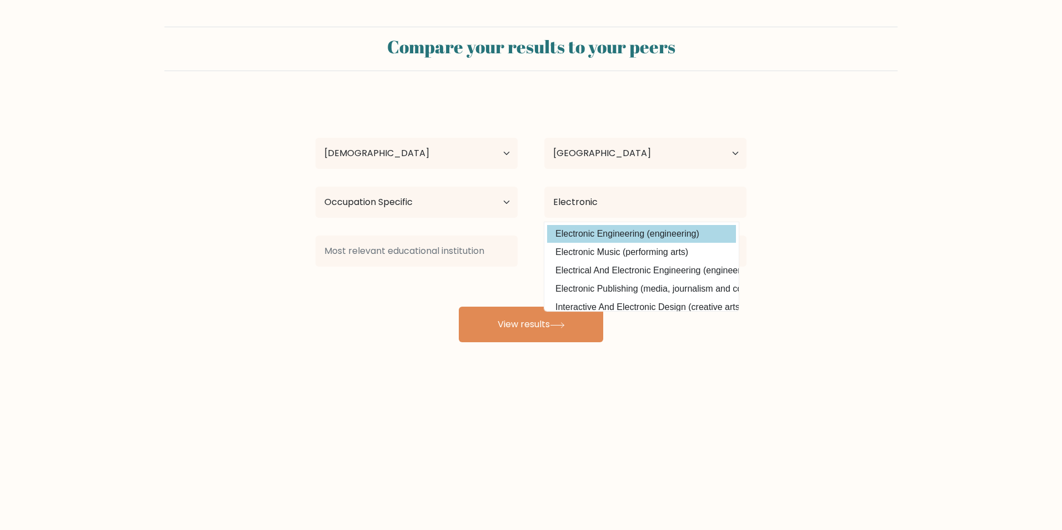
click at [658, 233] on option "Electronic Engineering (engineering)" at bounding box center [641, 234] width 189 height 18
type input "Electronic Engineering"
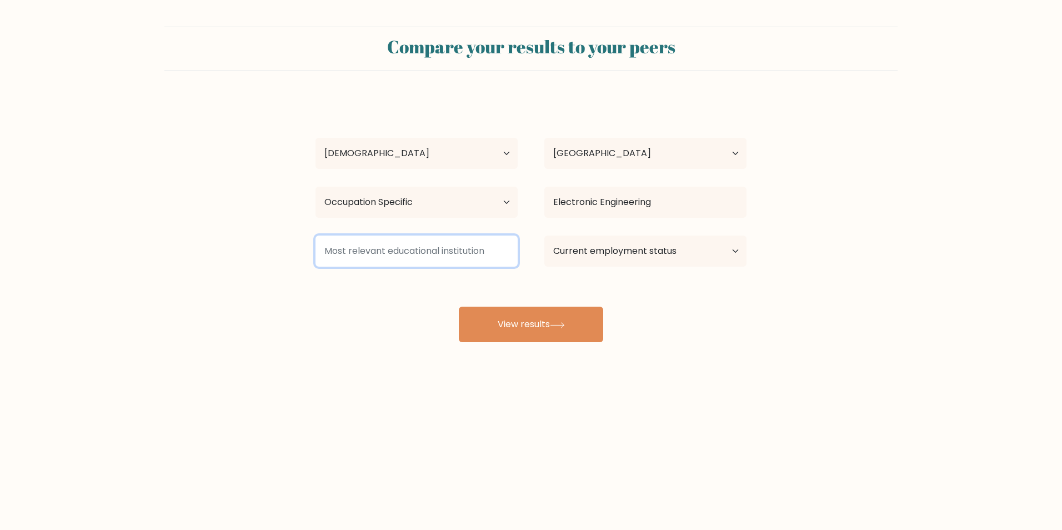
click at [447, 264] on input at bounding box center [417, 251] width 202 height 31
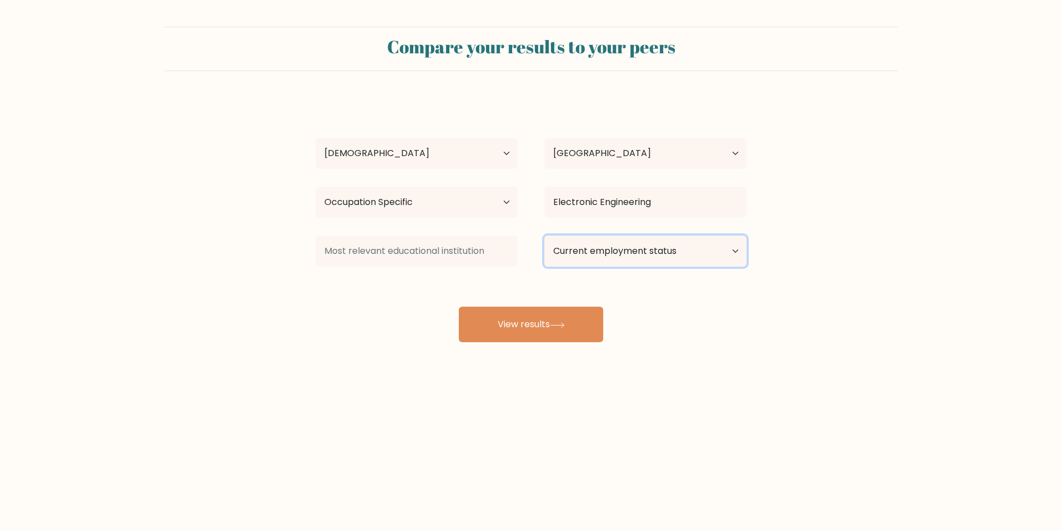
click at [594, 249] on select "Current employment status Employed Student Retired Other / prefer not to answer" at bounding box center [645, 251] width 202 height 31
select select "other"
click at [544, 236] on select "Current employment status Employed Student Retired Other / prefer not to answer" at bounding box center [645, 251] width 202 height 31
click at [369, 203] on select "Highest education level No schooling Primary Lower Secondary Upper Secondary Oc…" at bounding box center [417, 202] width 202 height 31
select select "bachelors_degree"
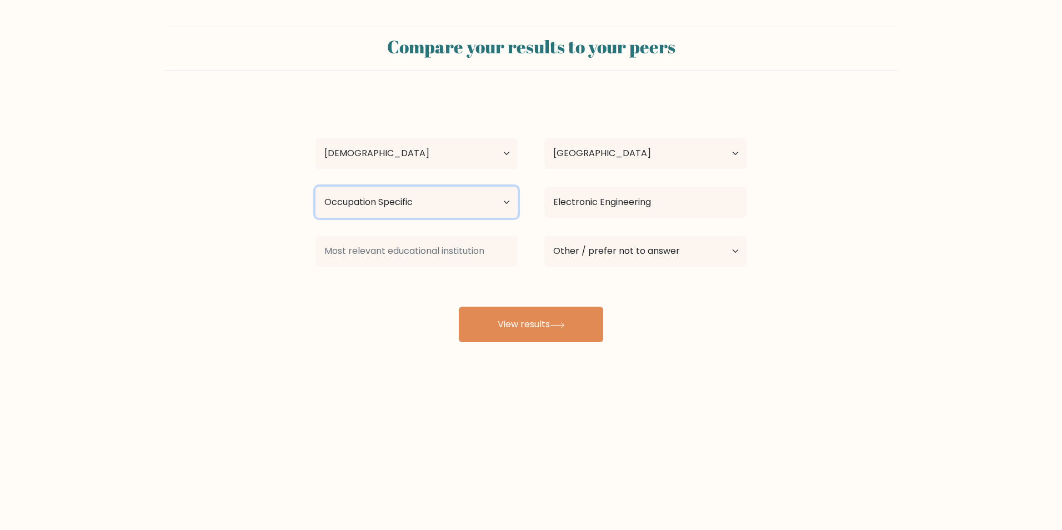
click at [316, 187] on select "Highest education level No schooling Primary Lower Secondary Upper Secondary Oc…" at bounding box center [417, 202] width 202 height 31
click at [487, 201] on select "Highest education level No schooling Primary Lower Secondary Upper Secondary Oc…" at bounding box center [417, 202] width 202 height 31
click at [316, 187] on select "Highest education level No schooling Primary Lower Secondary Upper Secondary Oc…" at bounding box center [417, 202] width 202 height 31
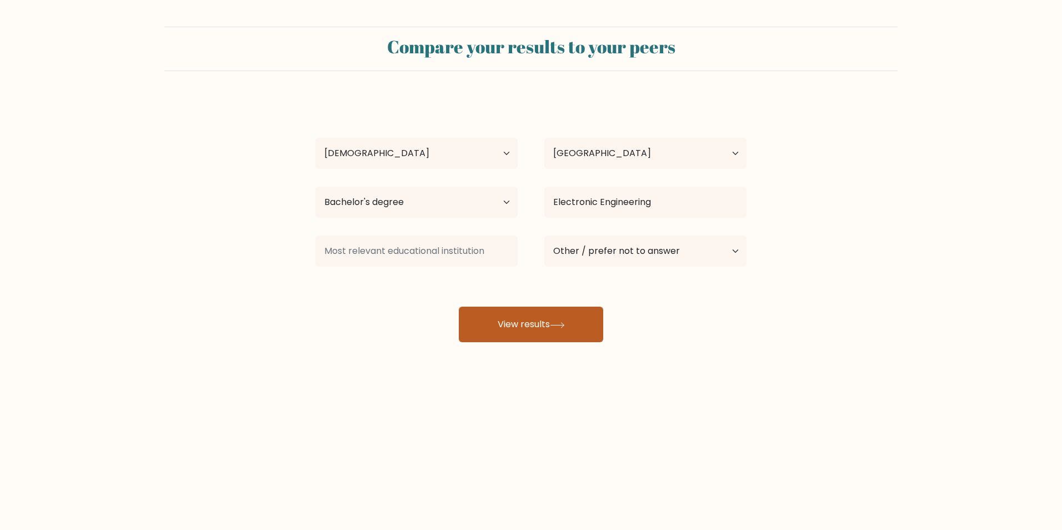
click at [516, 327] on button "View results" at bounding box center [531, 325] width 144 height 36
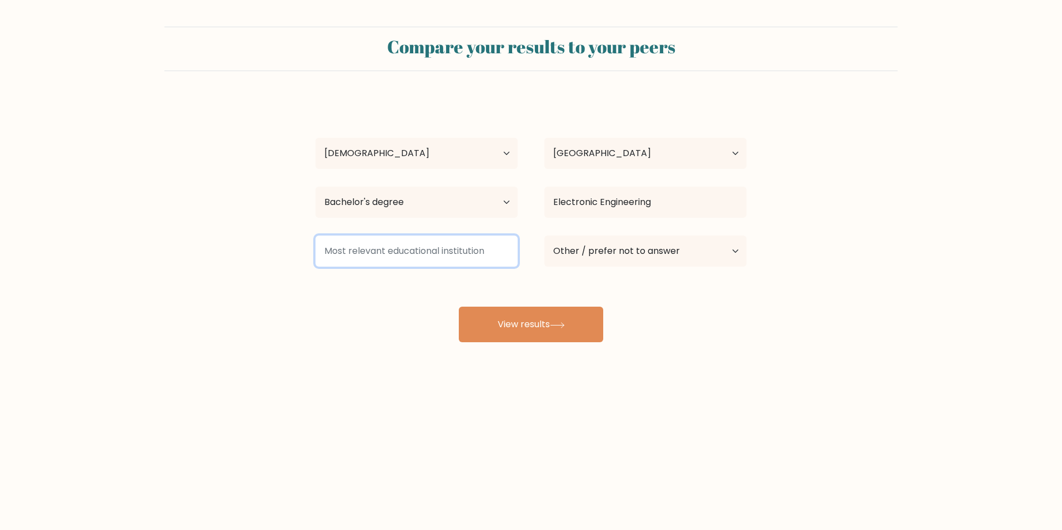
click at [441, 250] on input at bounding box center [417, 251] width 202 height 31
type input "V"
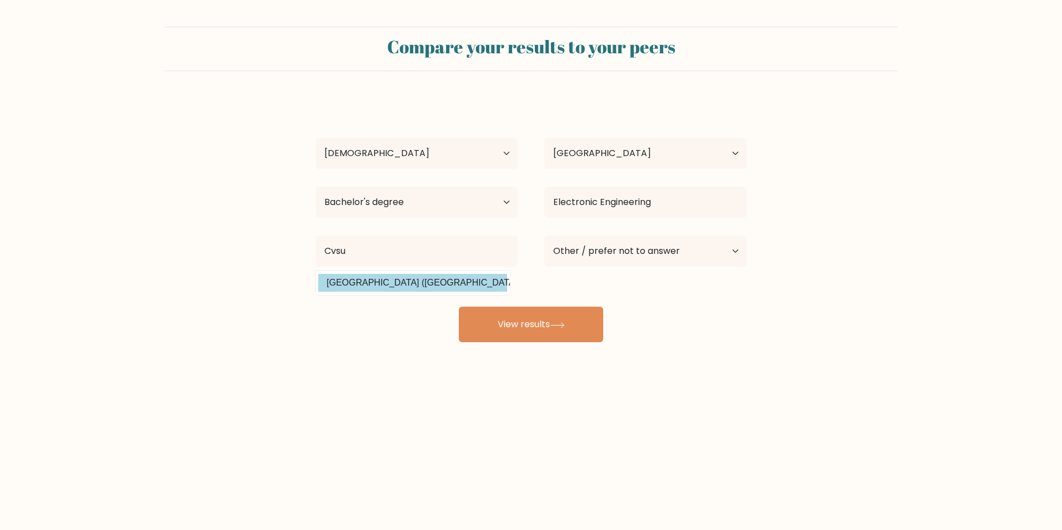
click at [441, 286] on option "Cavite State University (Philippines)" at bounding box center [412, 283] width 189 height 18
type input "Cavite State University"
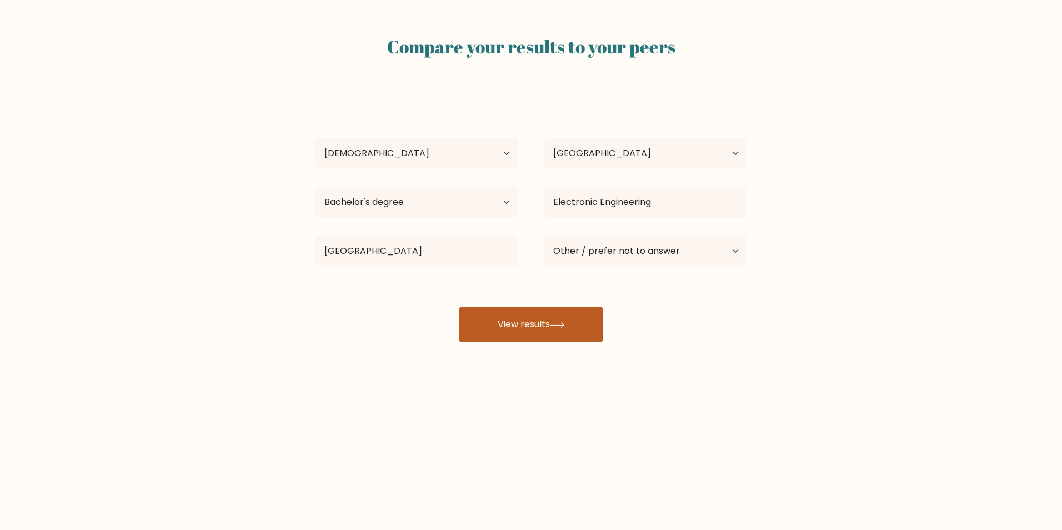
click at [534, 322] on button "View results" at bounding box center [531, 325] width 144 height 36
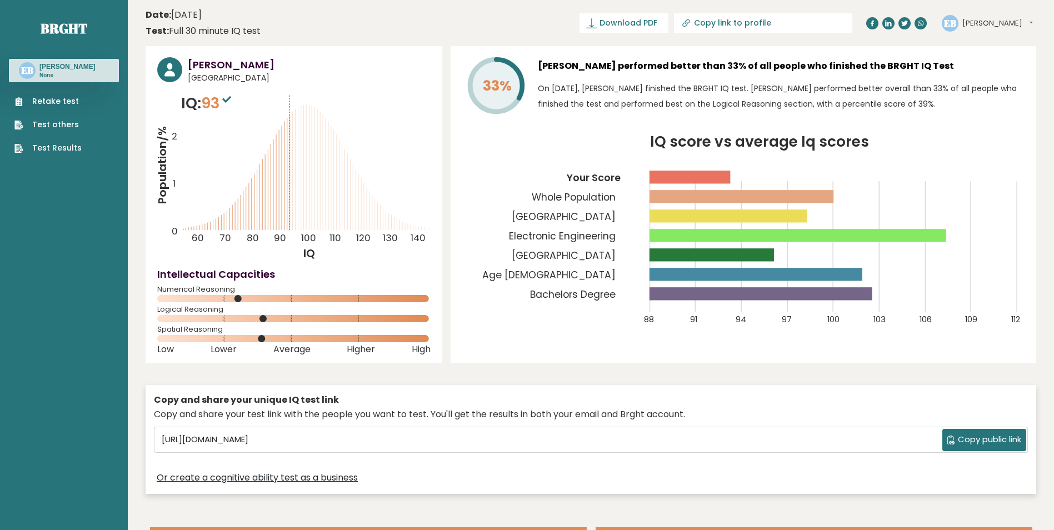
click at [221, 111] on span "93" at bounding box center [217, 103] width 33 height 21
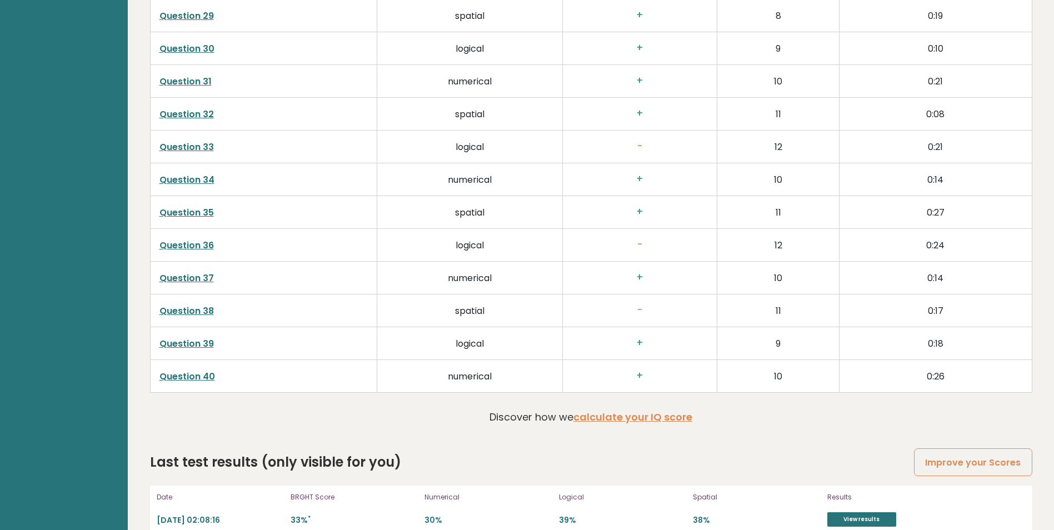
scroll to position [2852, 0]
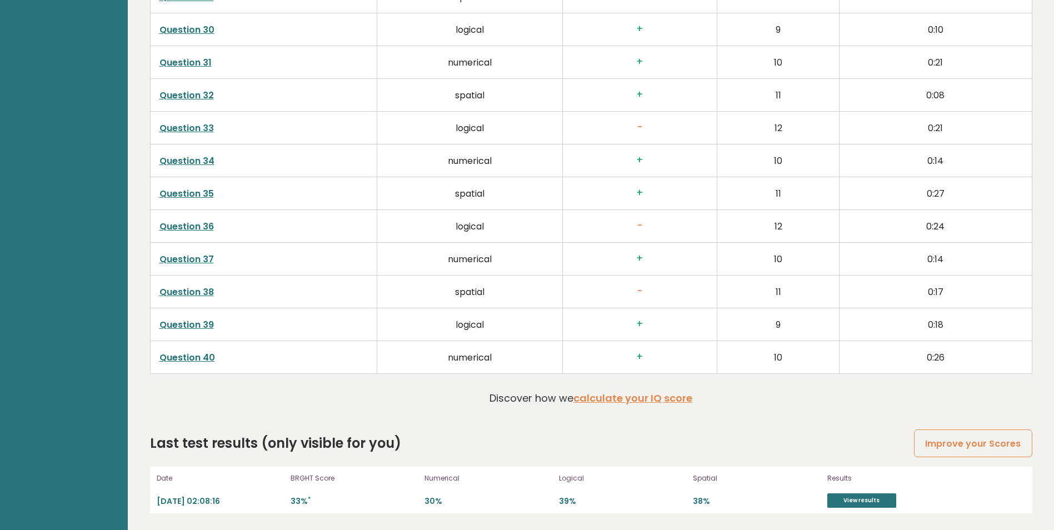
click at [371, 502] on p "33% *" at bounding box center [354, 501] width 127 height 11
click at [851, 502] on link "View results" at bounding box center [861, 500] width 69 height 14
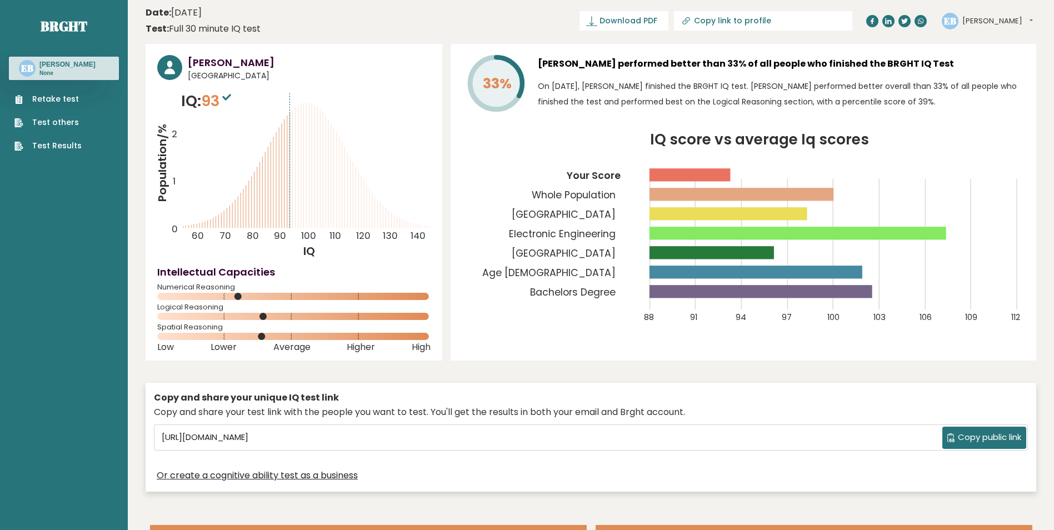
scroll to position [0, 0]
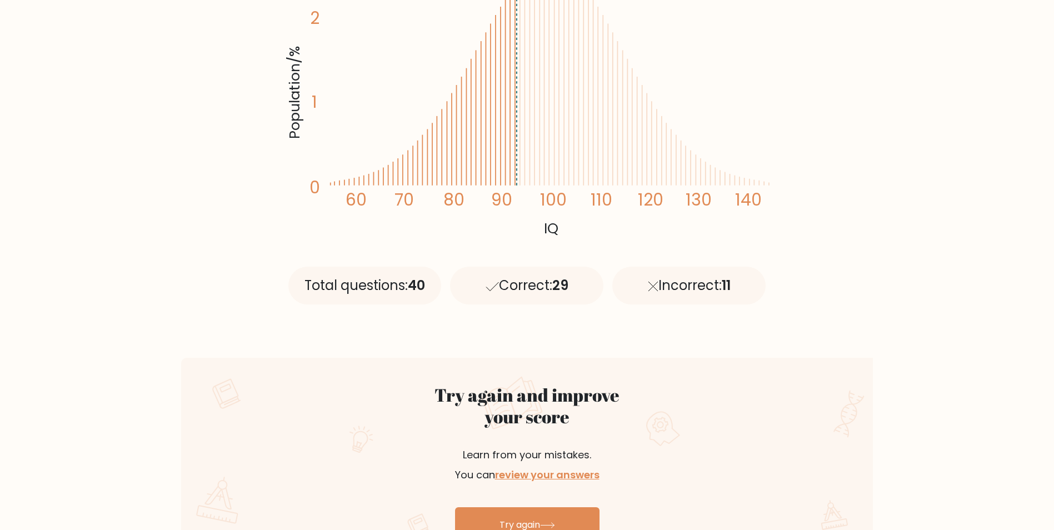
scroll to position [333, 0]
